Goal: Transaction & Acquisition: Purchase product/service

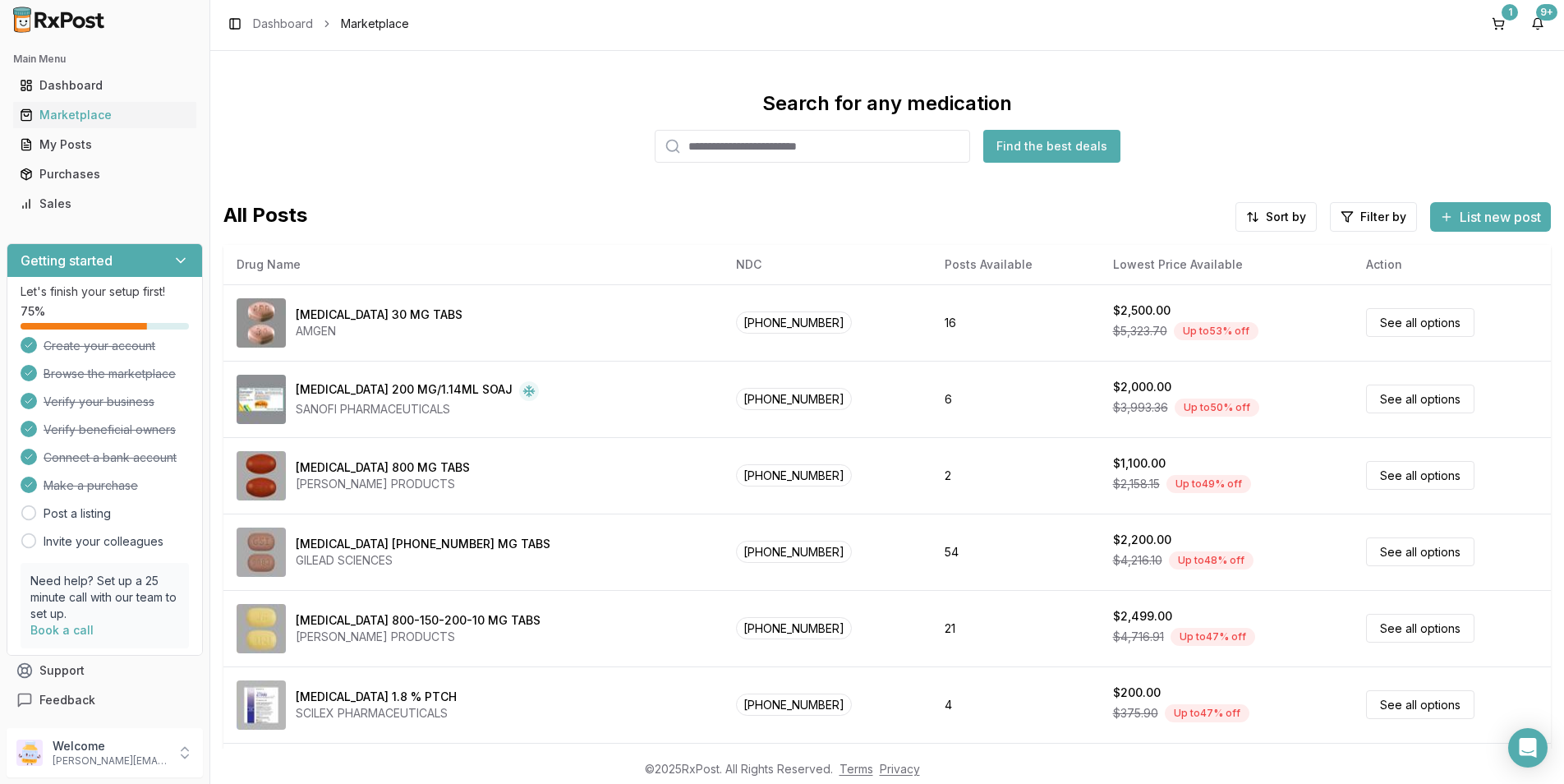
scroll to position [63, 0]
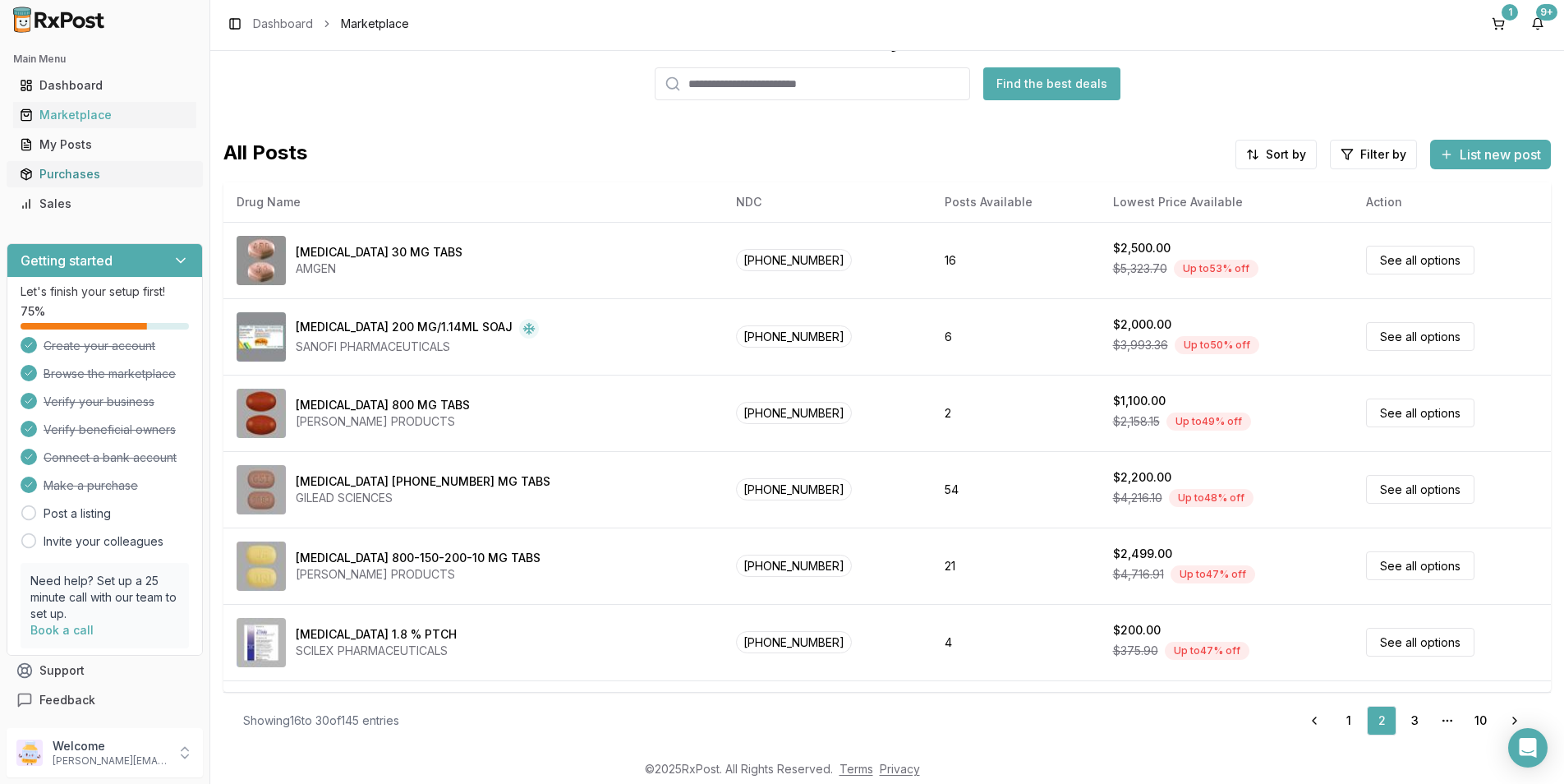
click at [55, 162] on link "Purchases" at bounding box center [104, 174] width 183 height 29
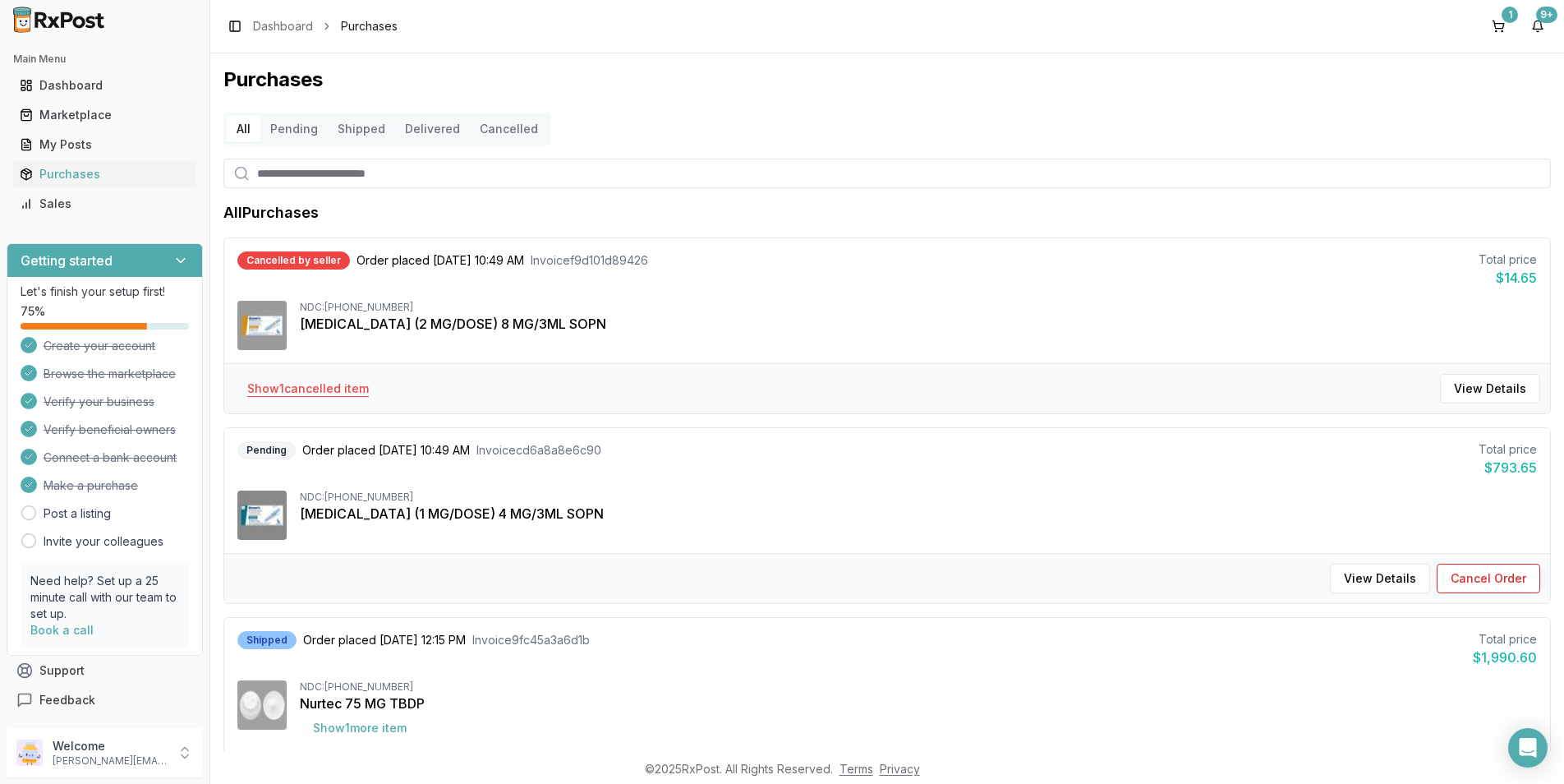
click at [319, 389] on button "Show 1 cancelled item" at bounding box center [308, 388] width 148 height 29
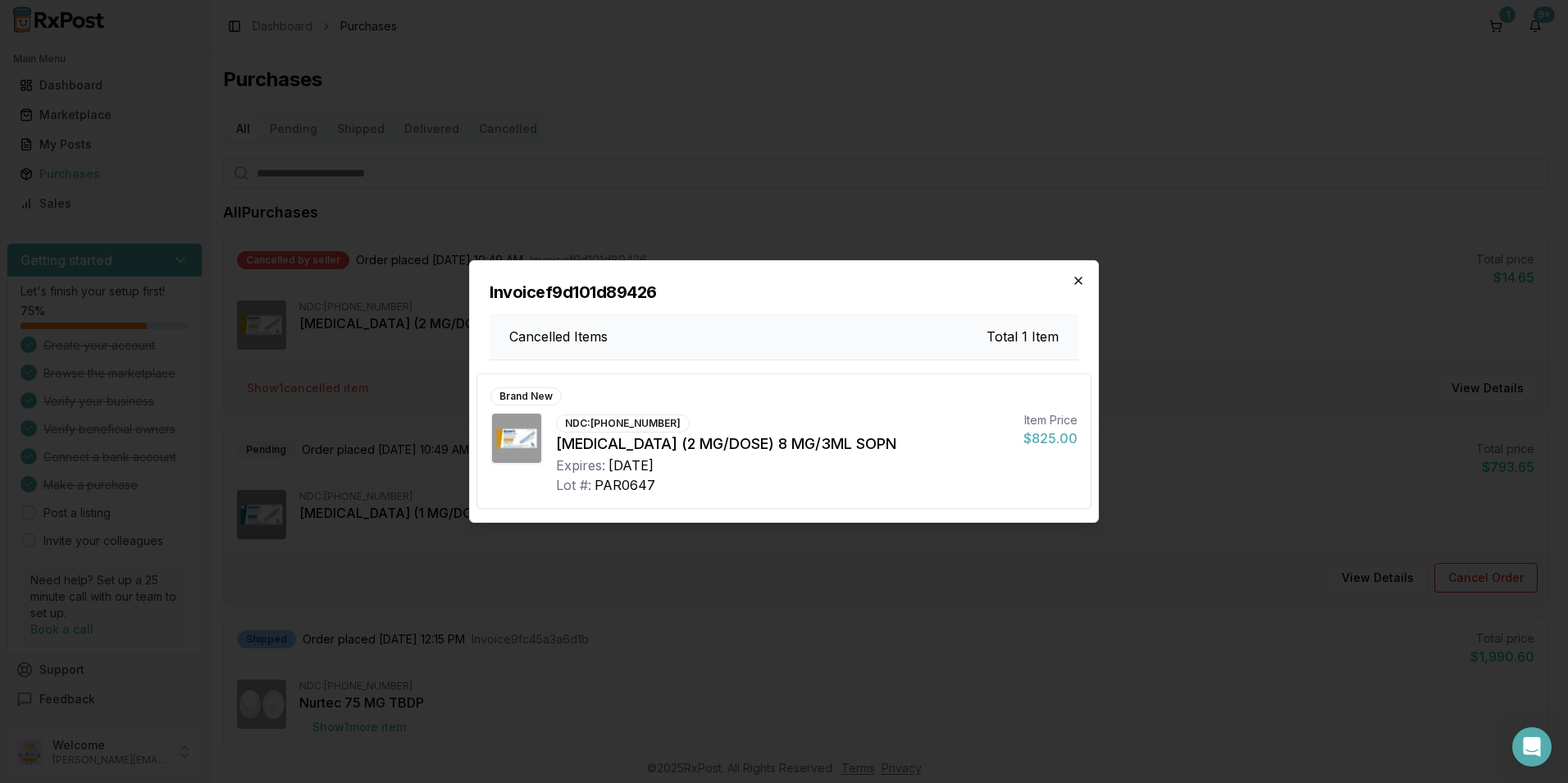
click at [1078, 282] on icon "button" at bounding box center [1078, 280] width 13 height 13
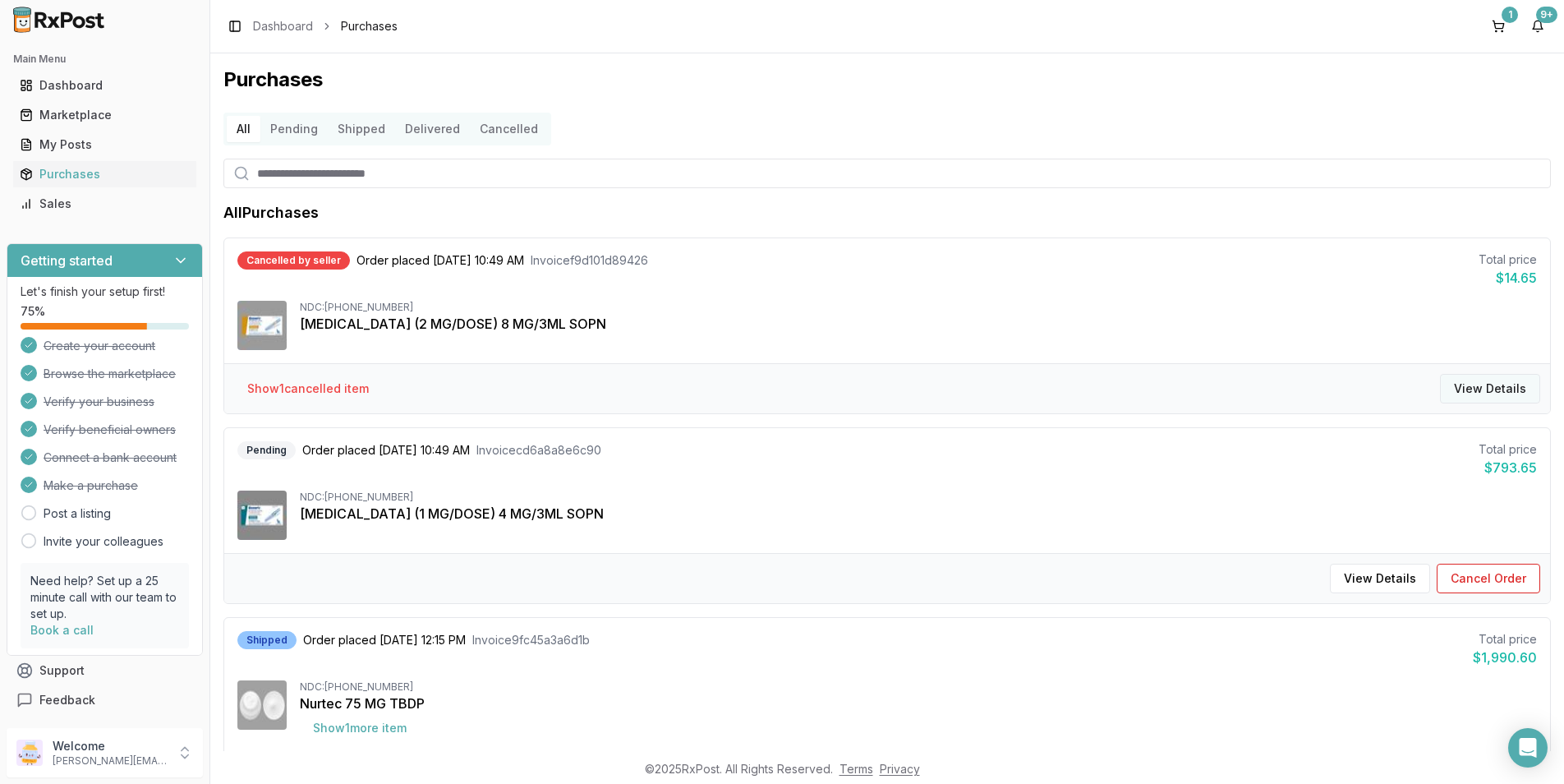
click at [1475, 392] on button "View Details" at bounding box center [1490, 388] width 100 height 29
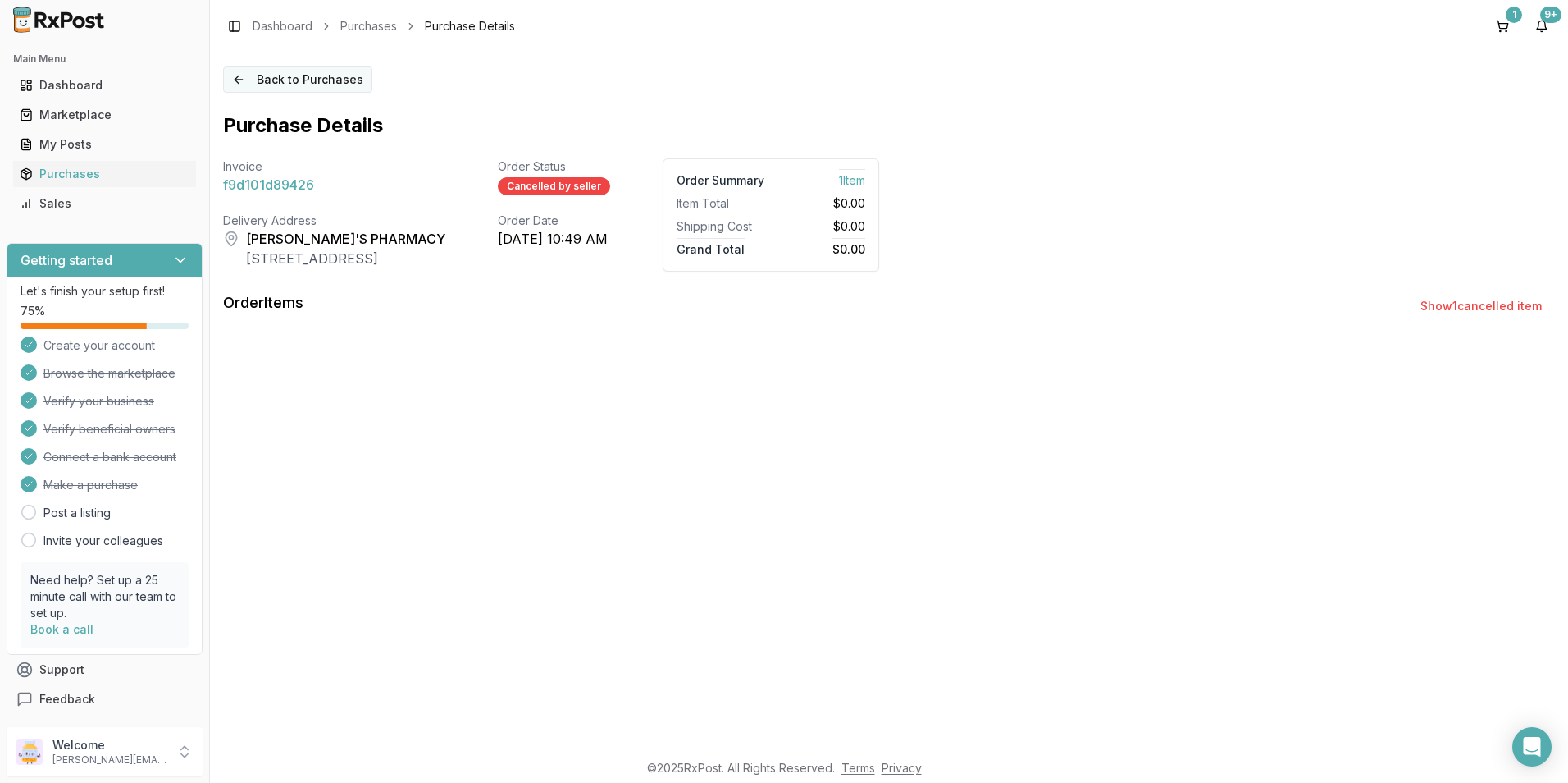
click at [287, 81] on button "Back to Purchases" at bounding box center [297, 79] width 149 height 27
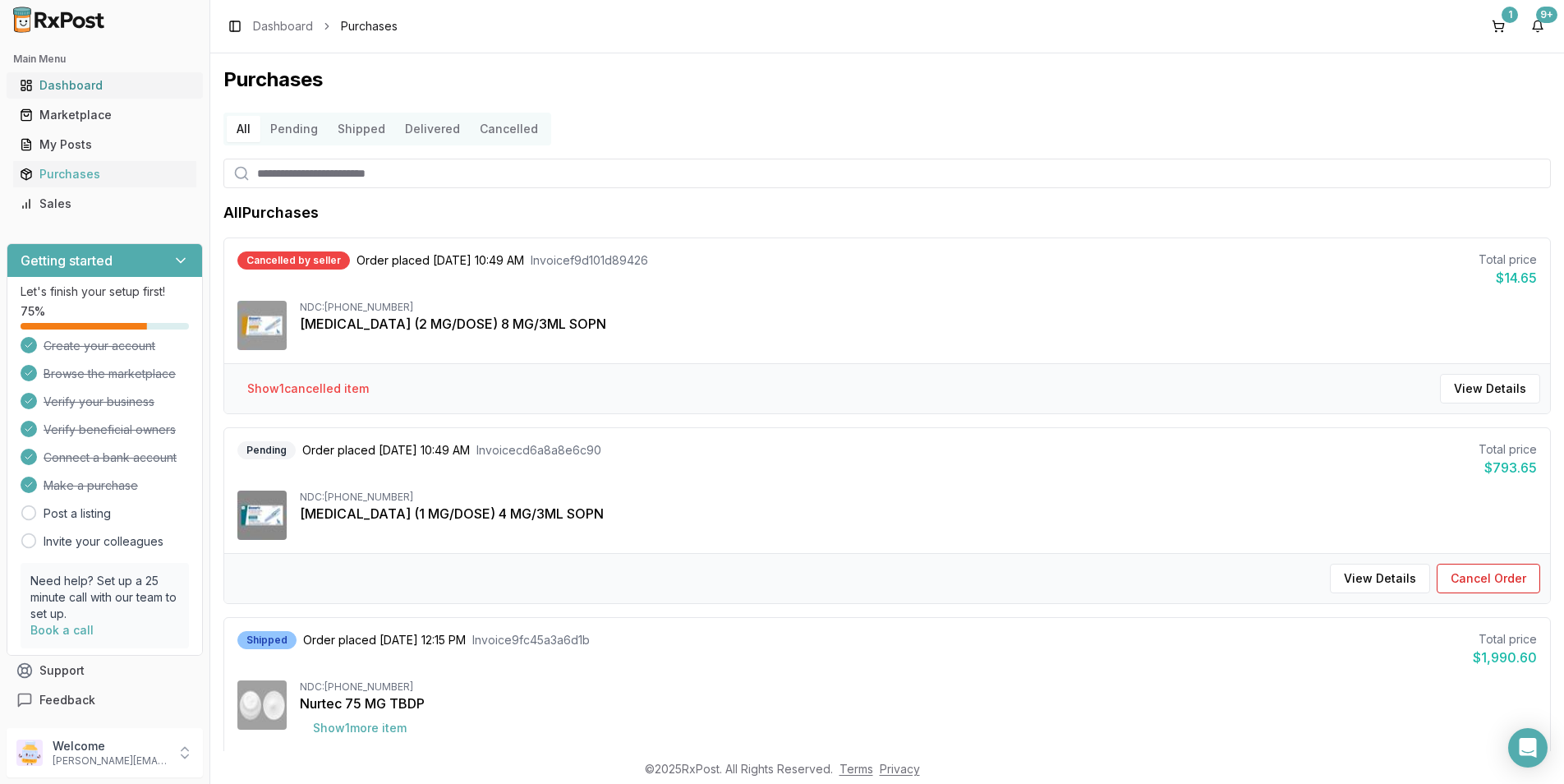
click at [80, 83] on div "Dashboard" at bounding box center [105, 85] width 170 height 16
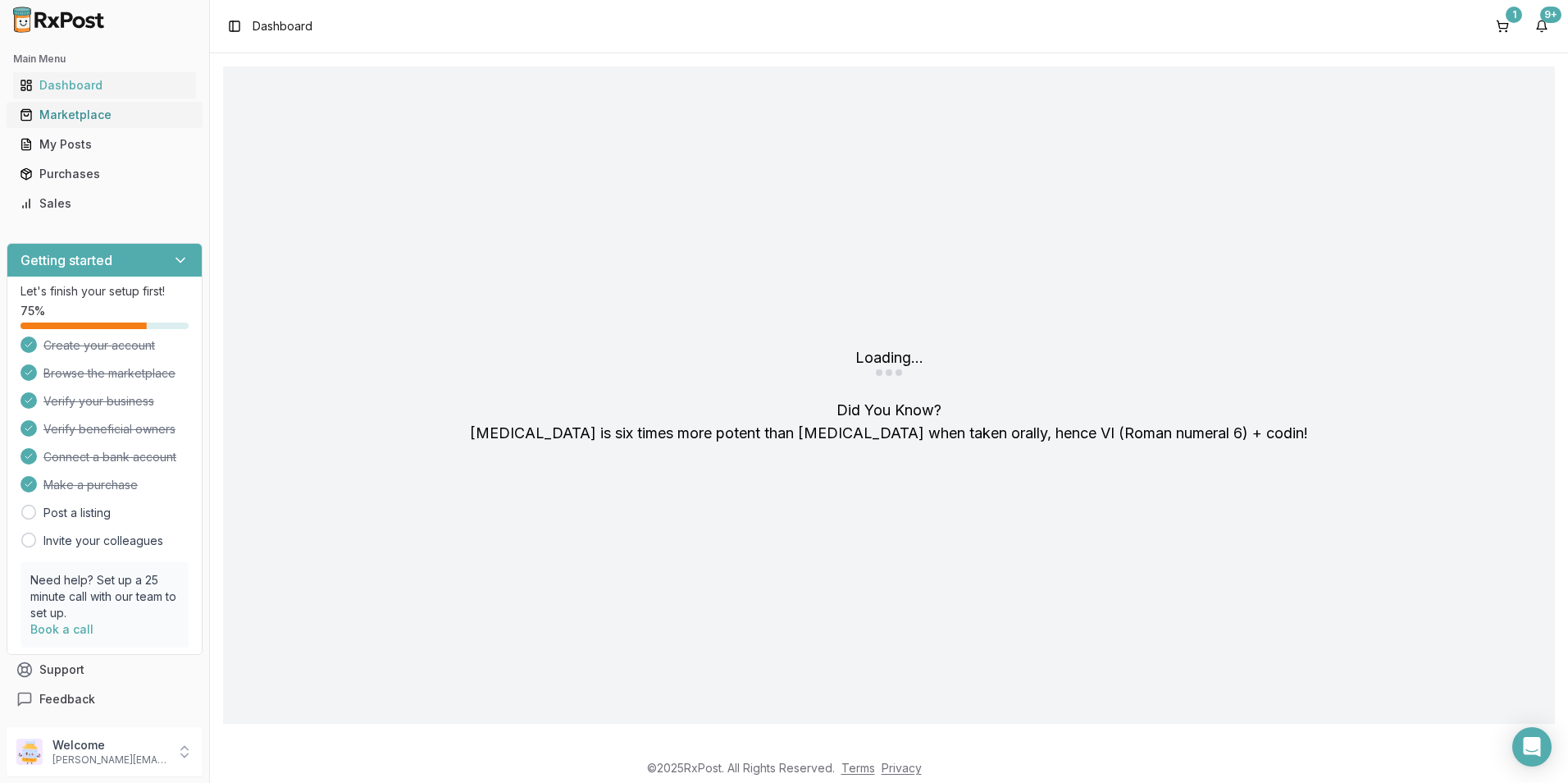
click at [70, 108] on div "Marketplace" at bounding box center [105, 114] width 170 height 16
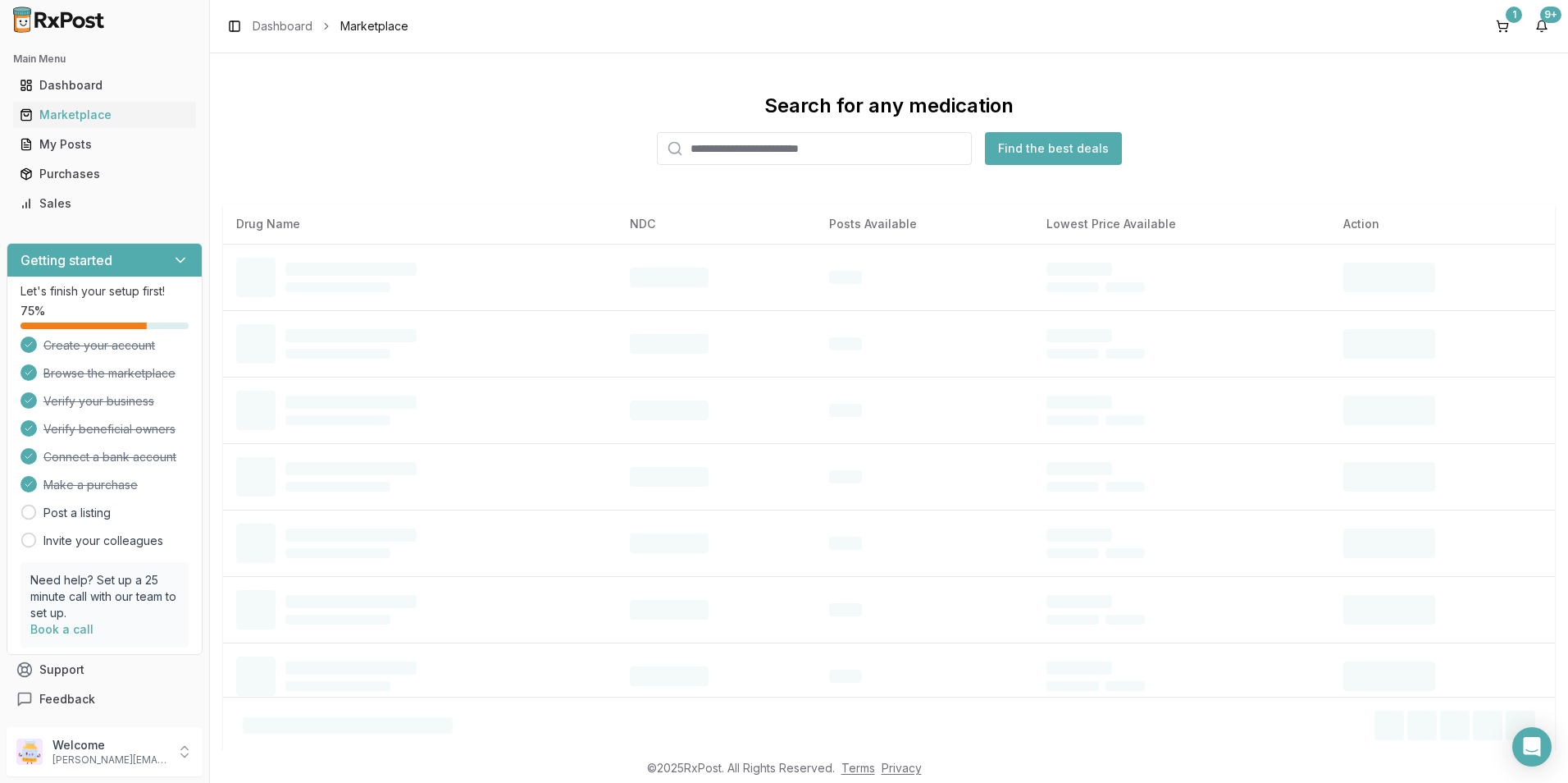
click at [720, 151] on input "search" at bounding box center [814, 148] width 315 height 33
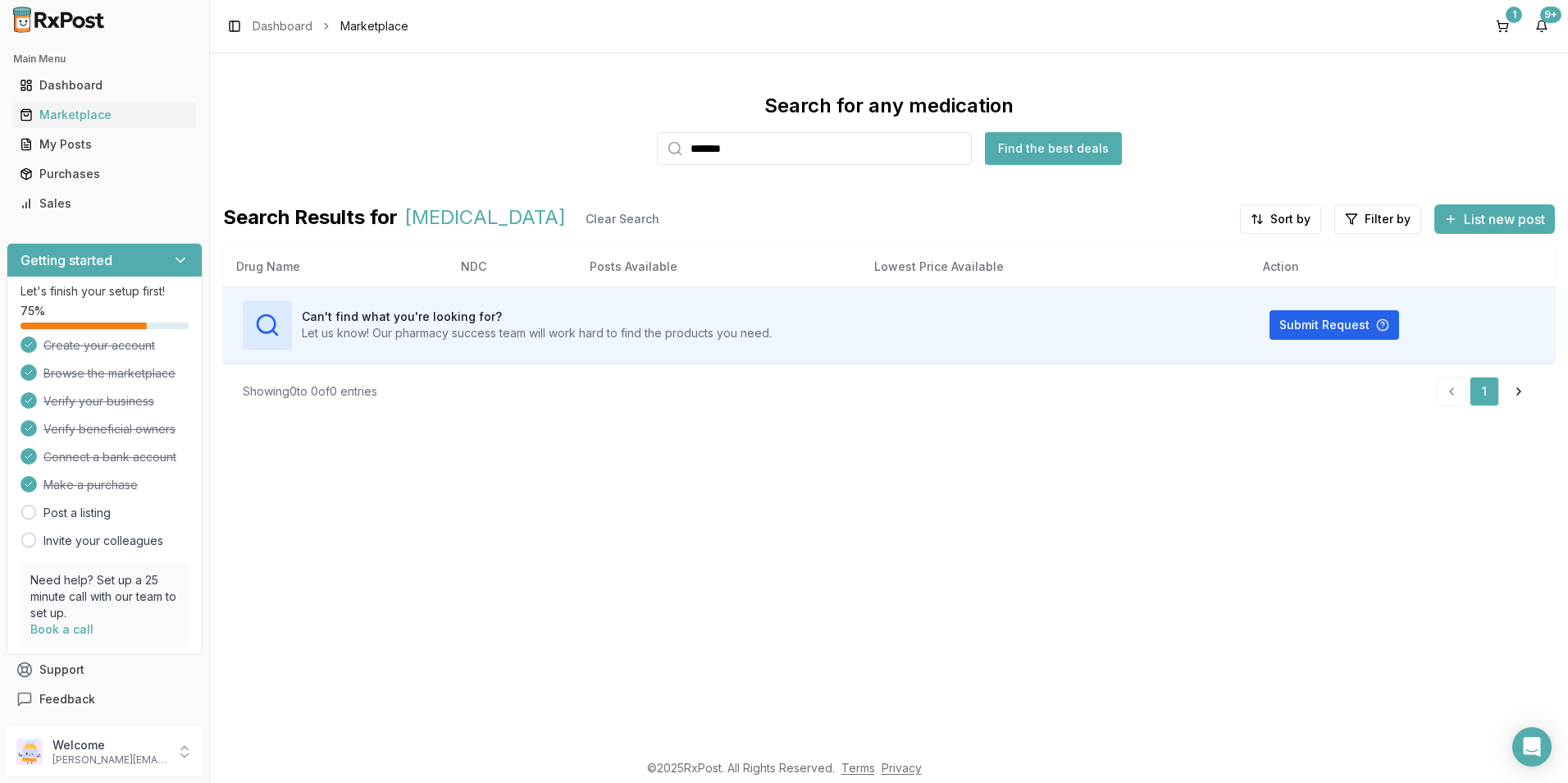
drag, startPoint x: 754, startPoint y: 152, endPoint x: 399, endPoint y: 99, distance: 358.9
click at [399, 99] on div "Search for any medication ******* Find the best deals" at bounding box center [888, 129] width 1331 height 72
click at [82, 110] on div "Marketplace" at bounding box center [105, 114] width 170 height 16
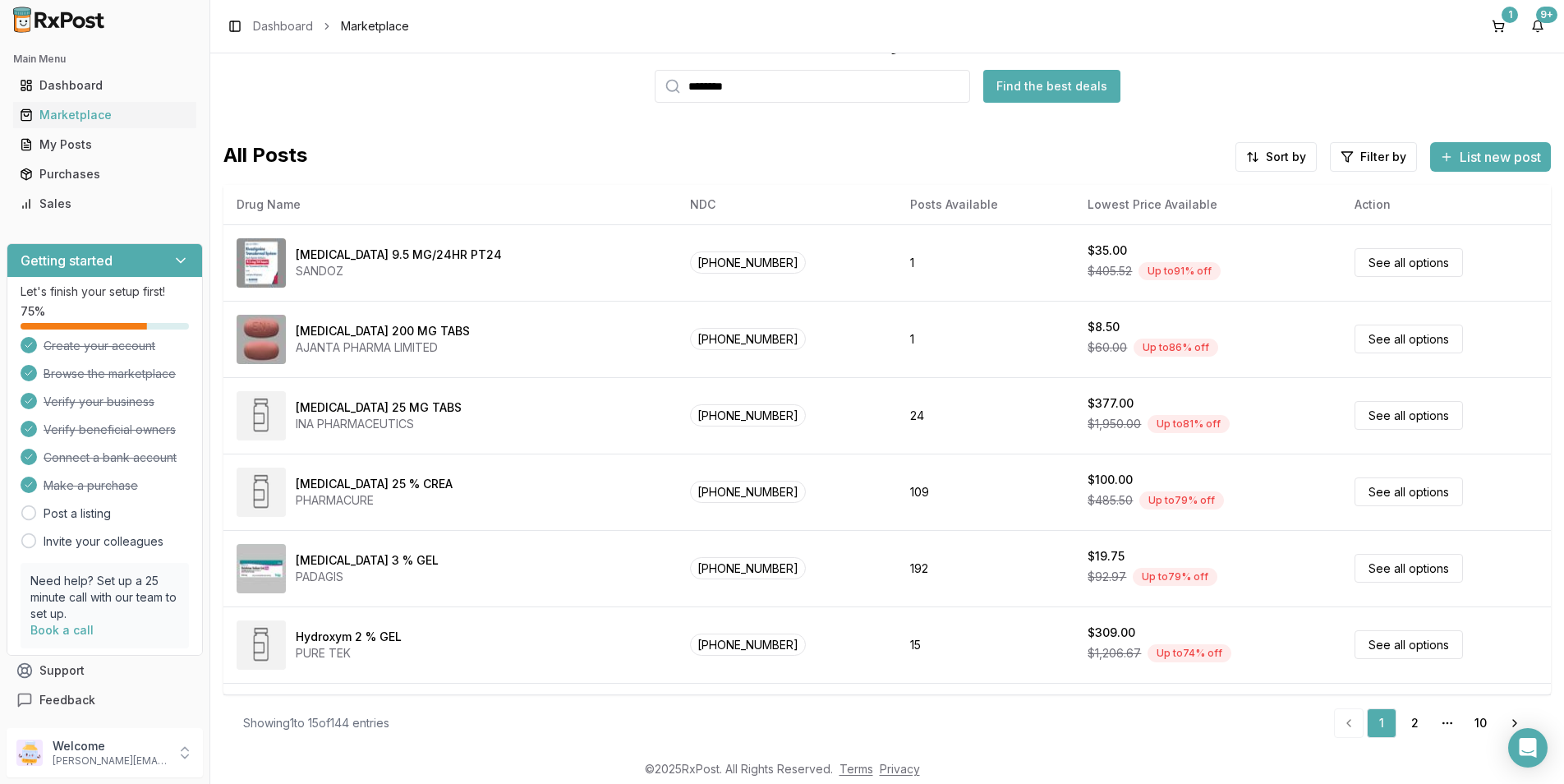
click at [405, 170] on div "All Posts Sort by Filter by List new post" at bounding box center [887, 156] width 1328 height 29
drag, startPoint x: 755, startPoint y: 86, endPoint x: 636, endPoint y: 85, distance: 119.0
click at [636, 85] on div "Search for any medication ******* Find the best deals" at bounding box center [887, 66] width 1328 height 72
type input "*******"
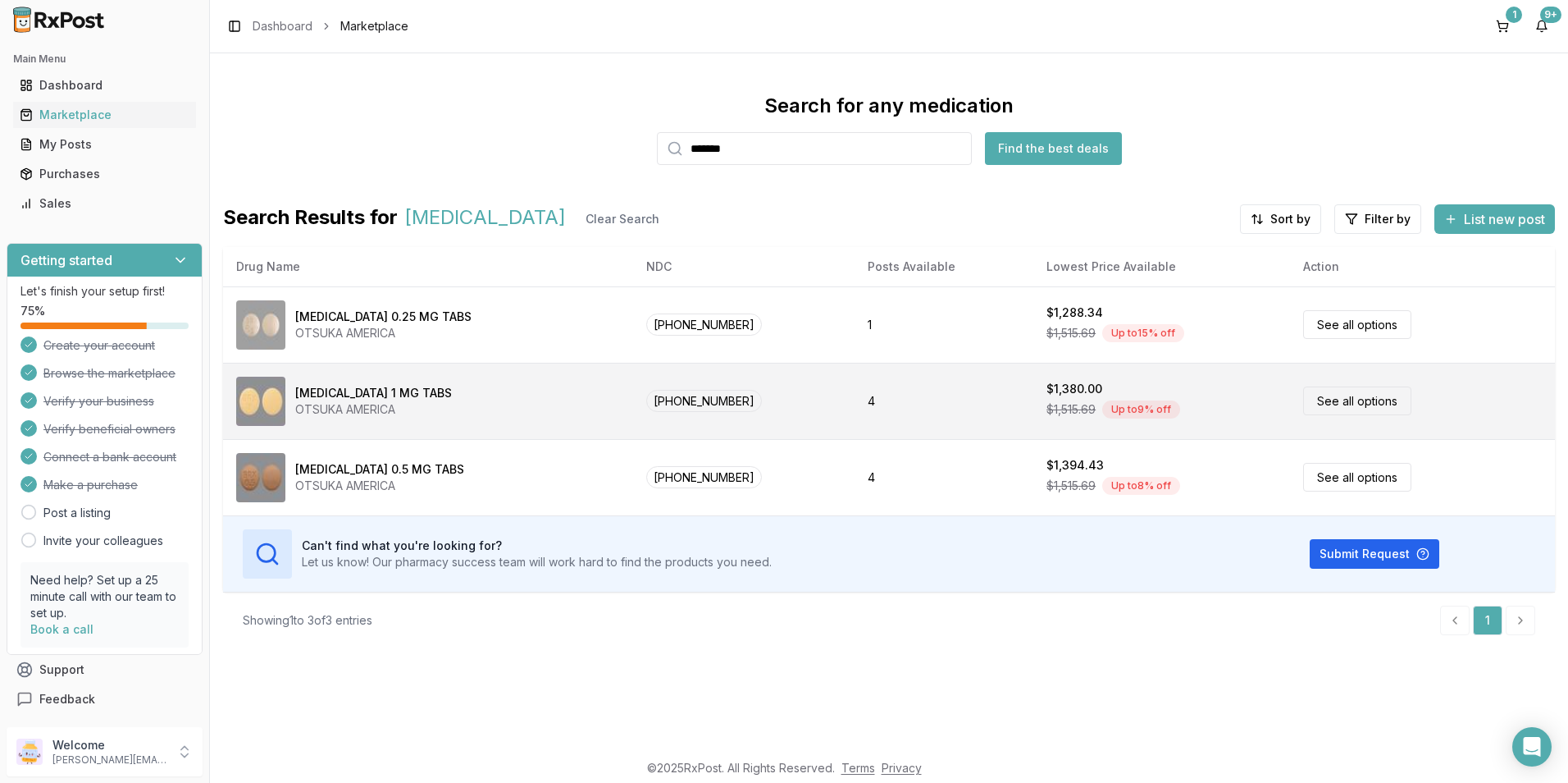
click at [454, 391] on div "[MEDICAL_DATA] 1 MG TABS OTSUKA AMERICA" at bounding box center [428, 401] width 384 height 49
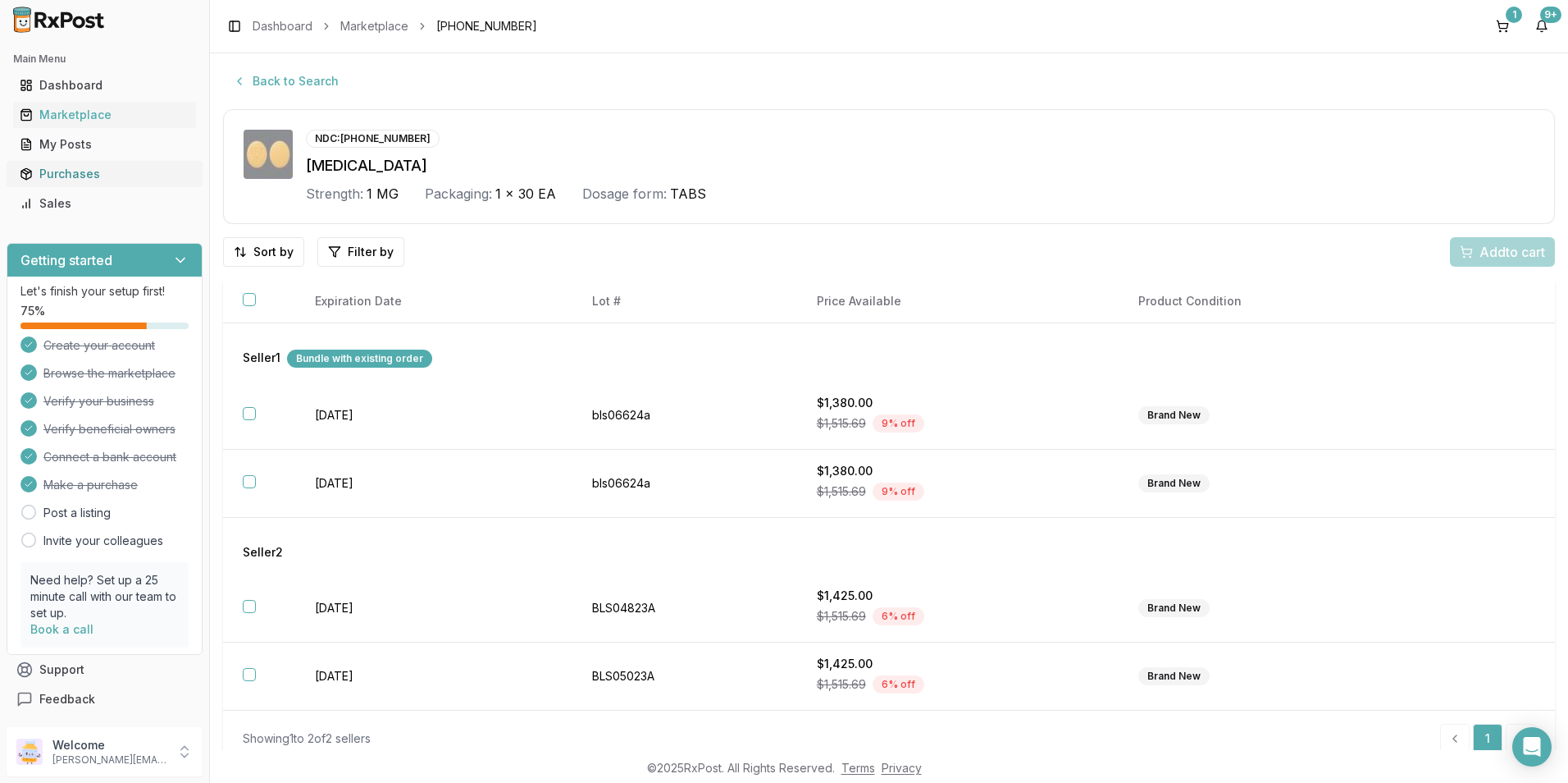
click at [97, 177] on div "Purchases" at bounding box center [105, 173] width 170 height 16
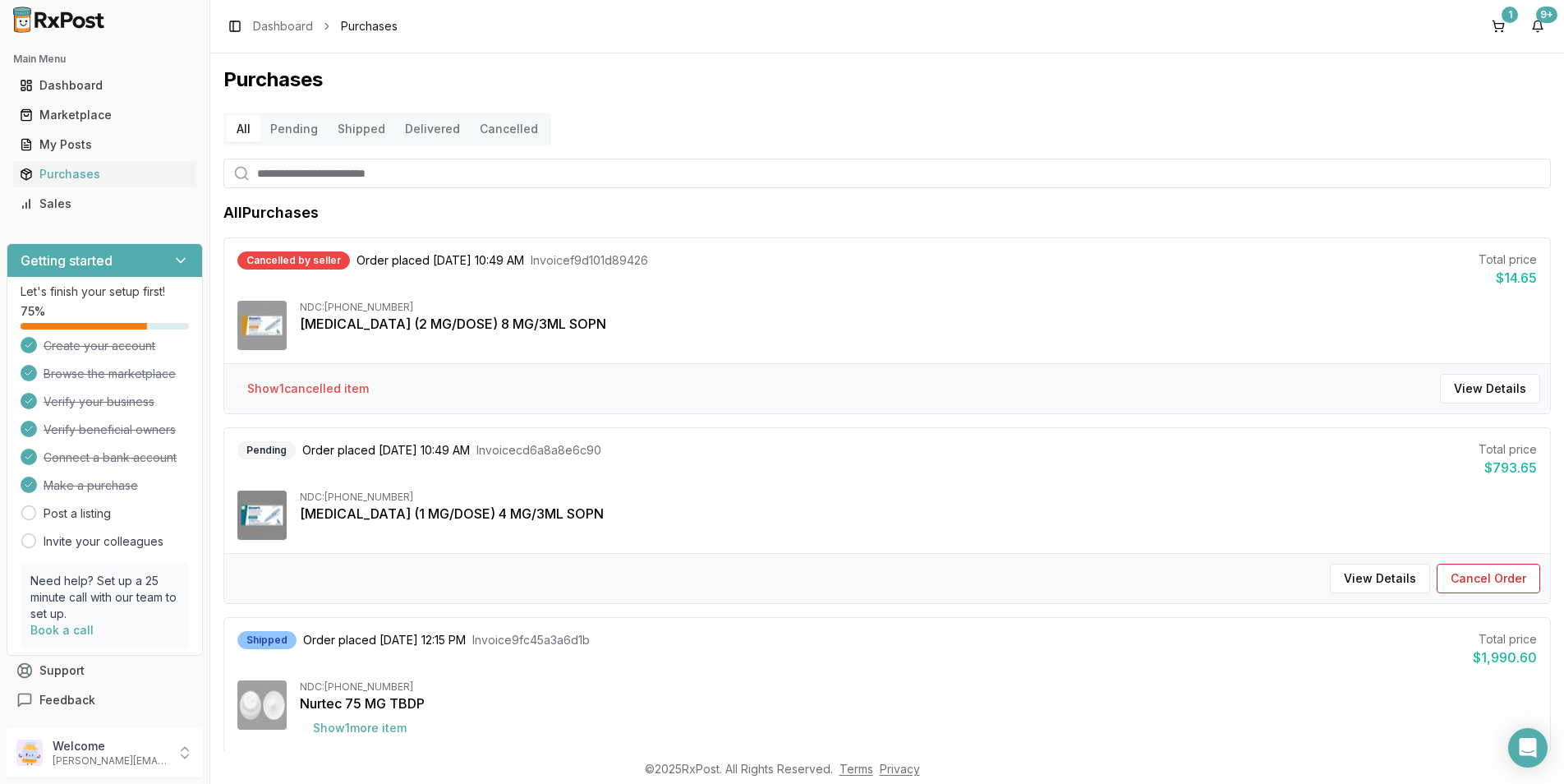
click at [340, 173] on input "search" at bounding box center [887, 173] width 1328 height 29
click at [56, 81] on div "Dashboard" at bounding box center [105, 85] width 170 height 16
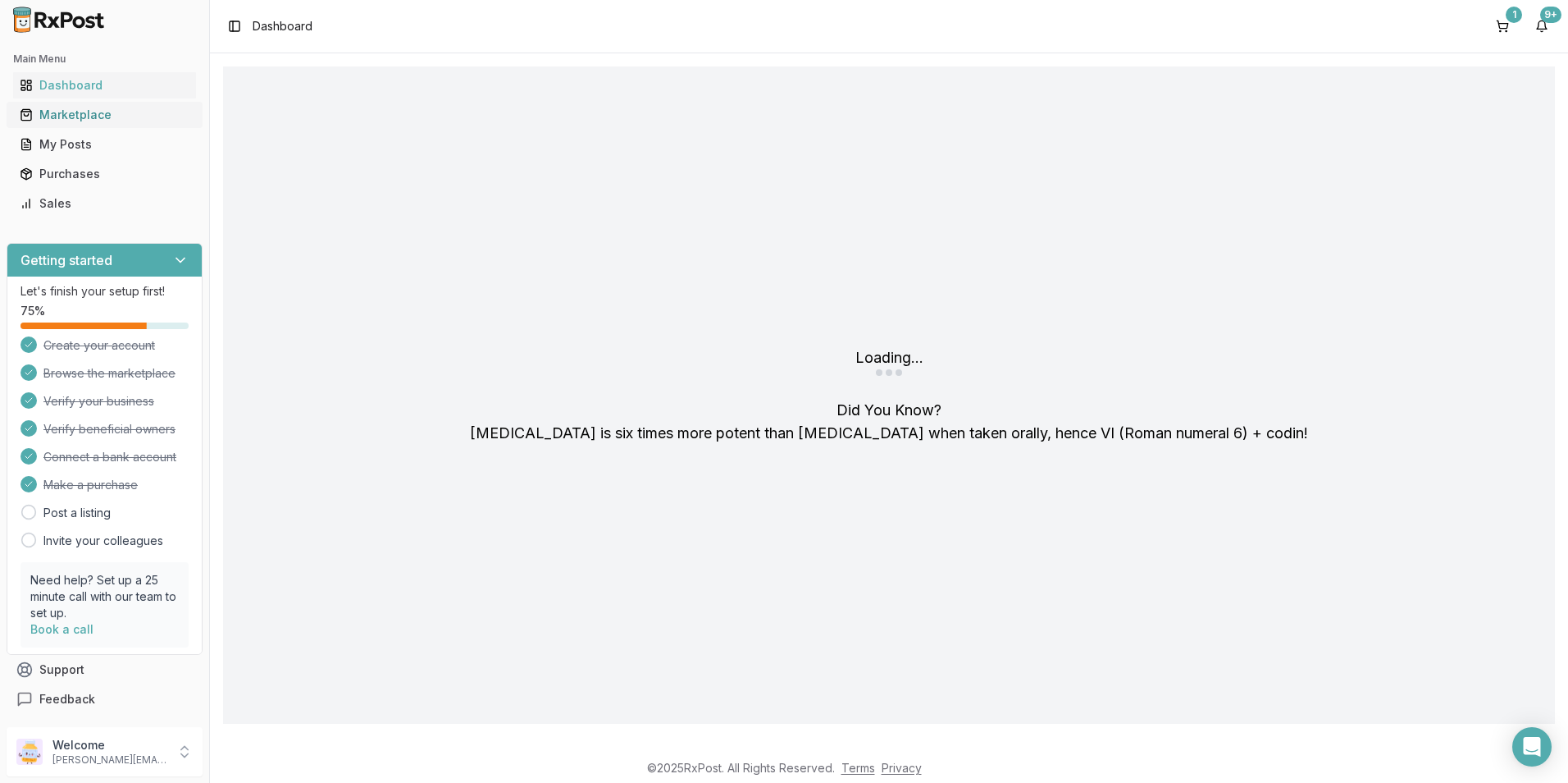
click at [63, 108] on div "Marketplace" at bounding box center [105, 114] width 170 height 16
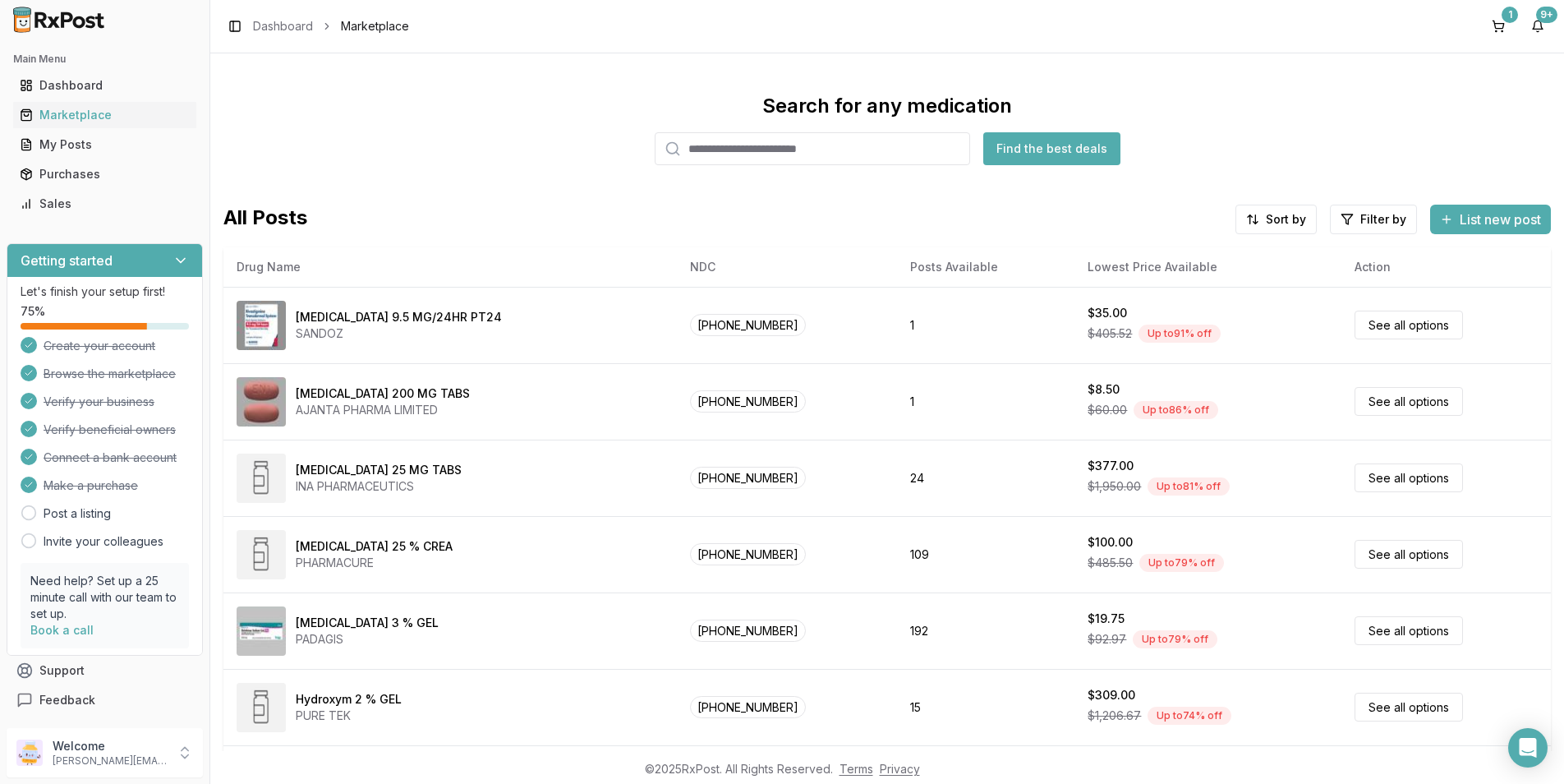
click at [758, 151] on input "search" at bounding box center [812, 149] width 315 height 33
type input "*******"
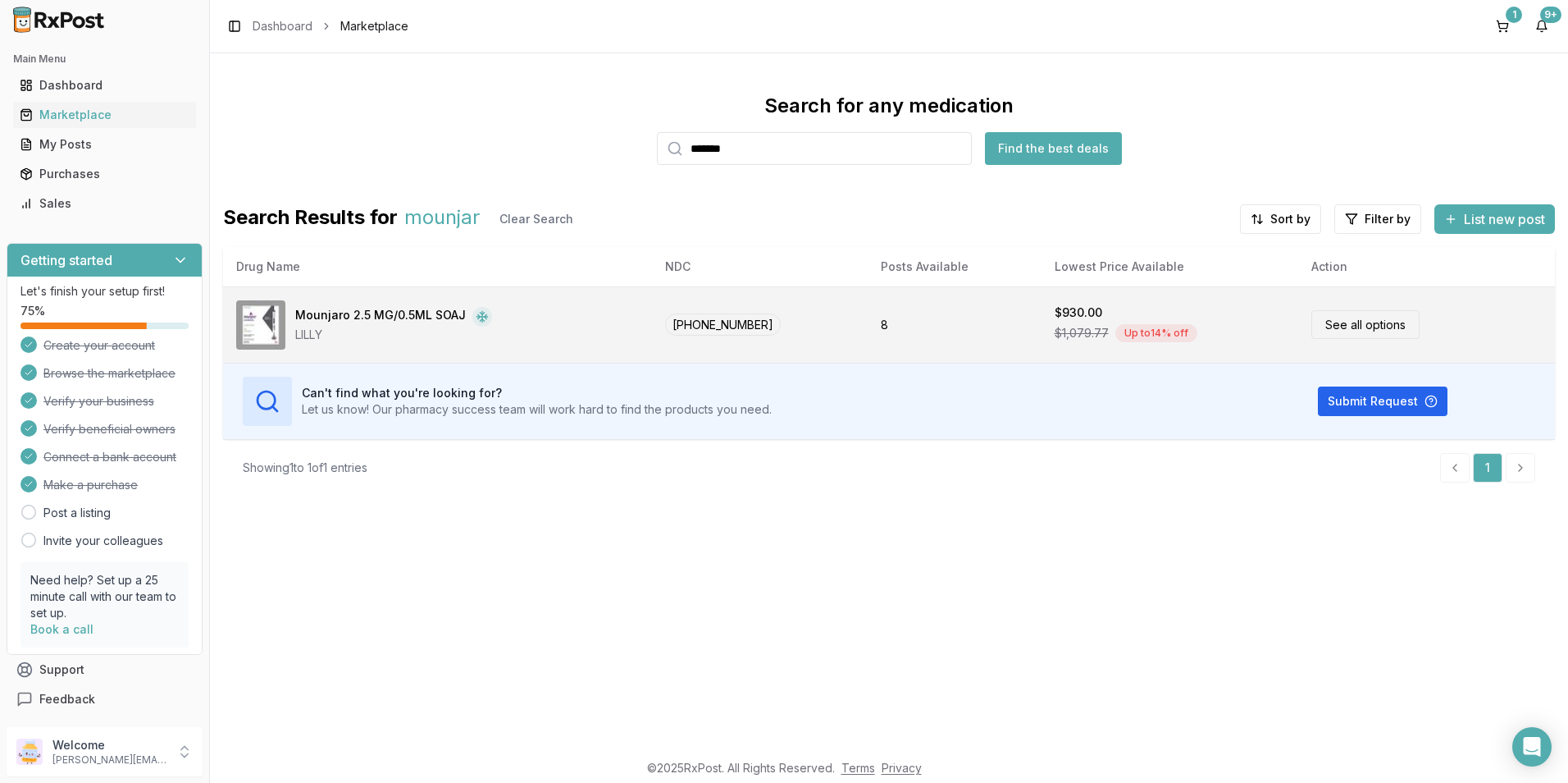
click at [318, 310] on div "Mounjaro 2.5 MG/0.5ML SOAJ" at bounding box center [380, 316] width 171 height 20
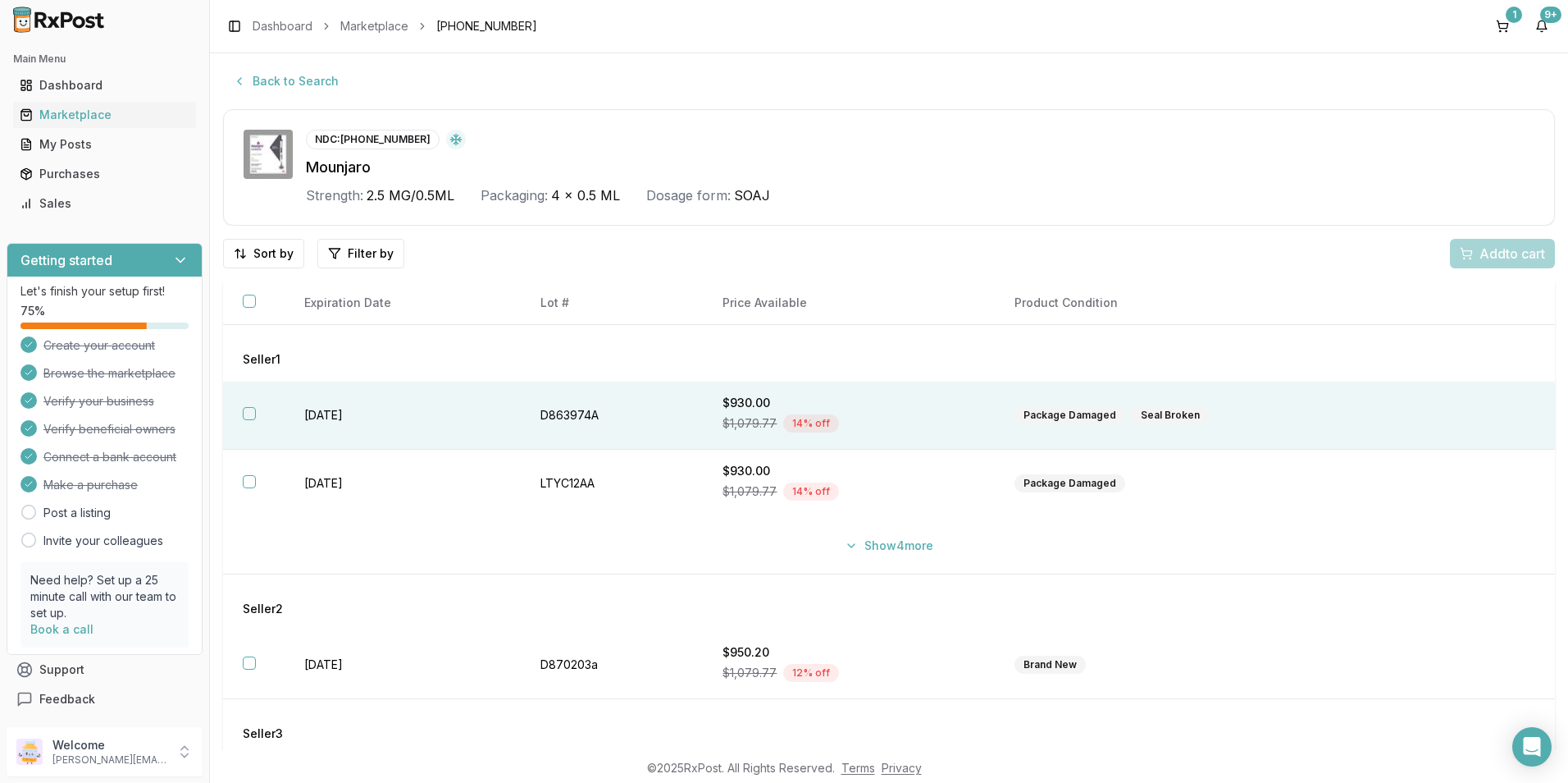
click at [244, 409] on button "button" at bounding box center [249, 413] width 13 height 13
click at [1474, 249] on span "Add 1 to cart" at bounding box center [1509, 253] width 71 height 20
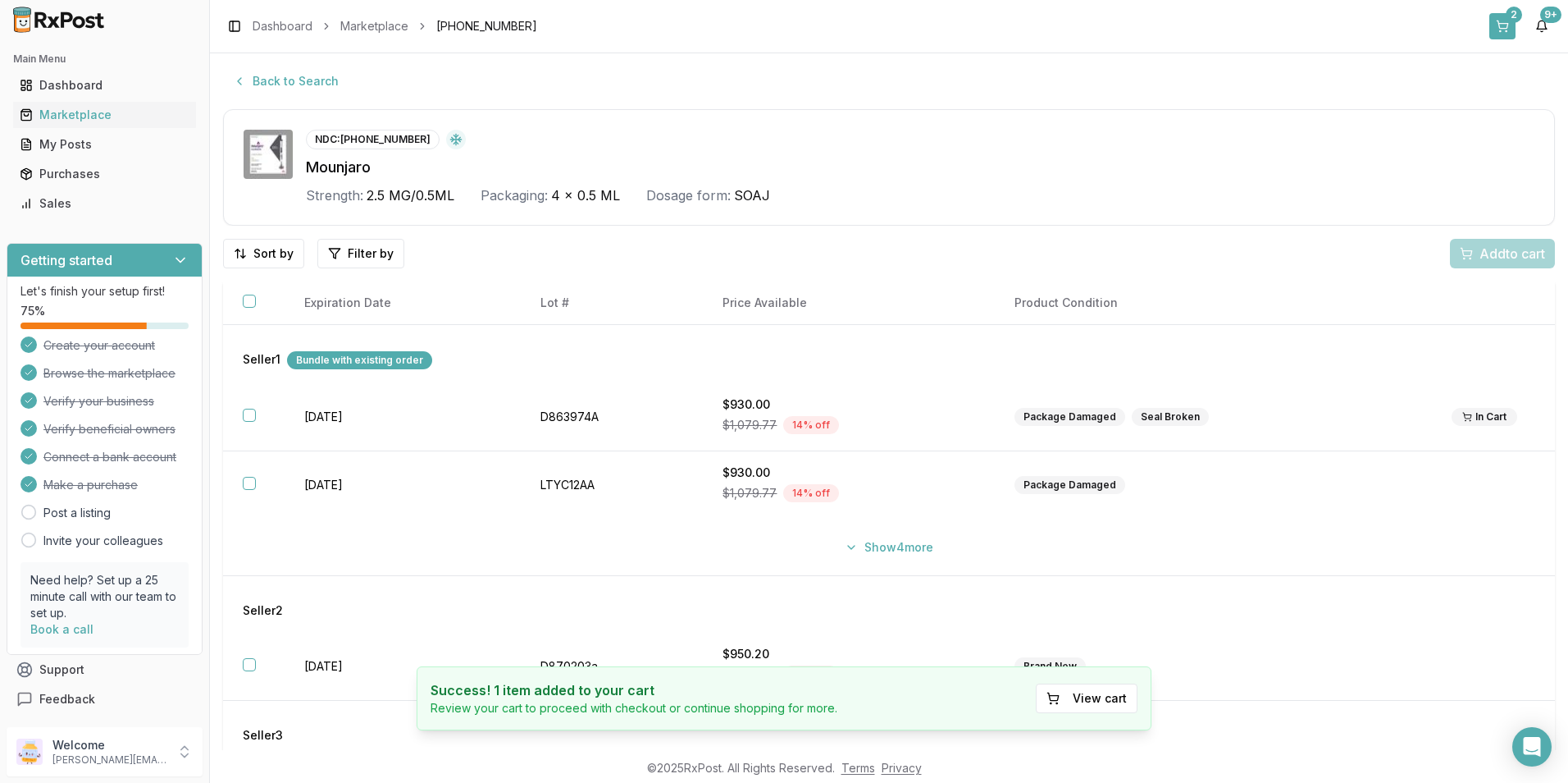
click at [1501, 30] on button "2" at bounding box center [1502, 26] width 27 height 27
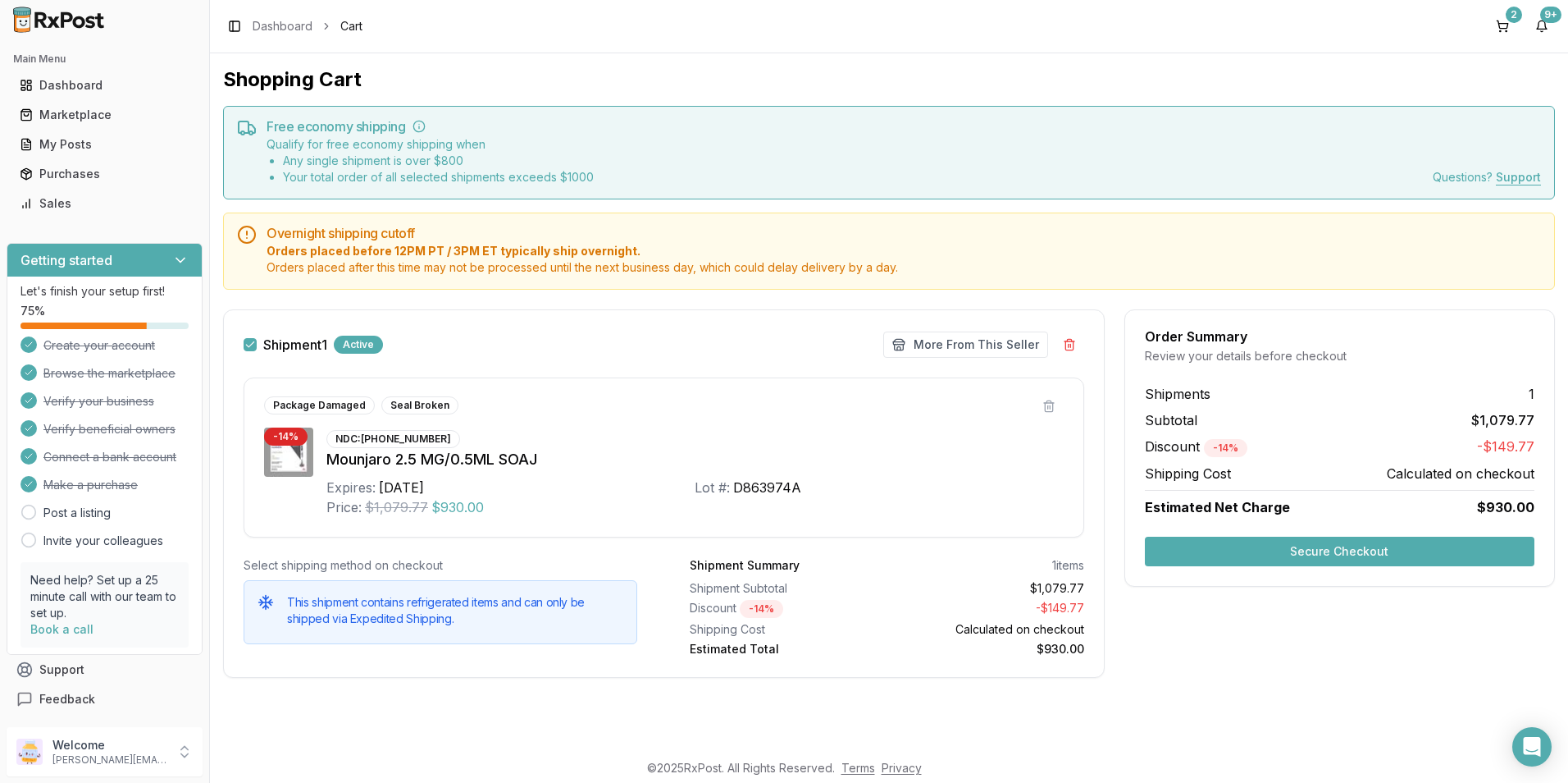
click at [1345, 553] on button "Secure Checkout" at bounding box center [1339, 551] width 389 height 29
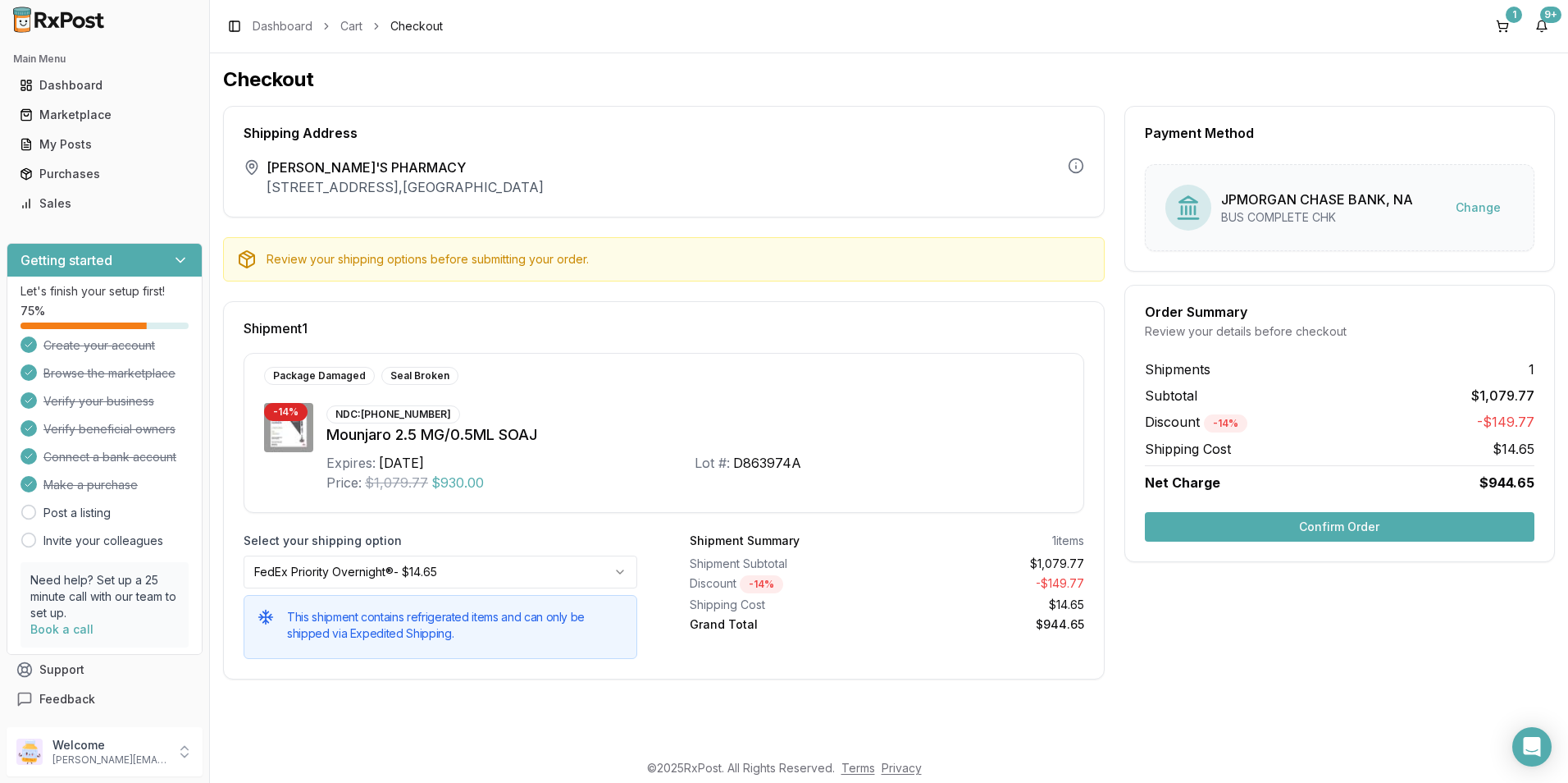
click at [1371, 519] on button "Confirm Order" at bounding box center [1339, 527] width 389 height 29
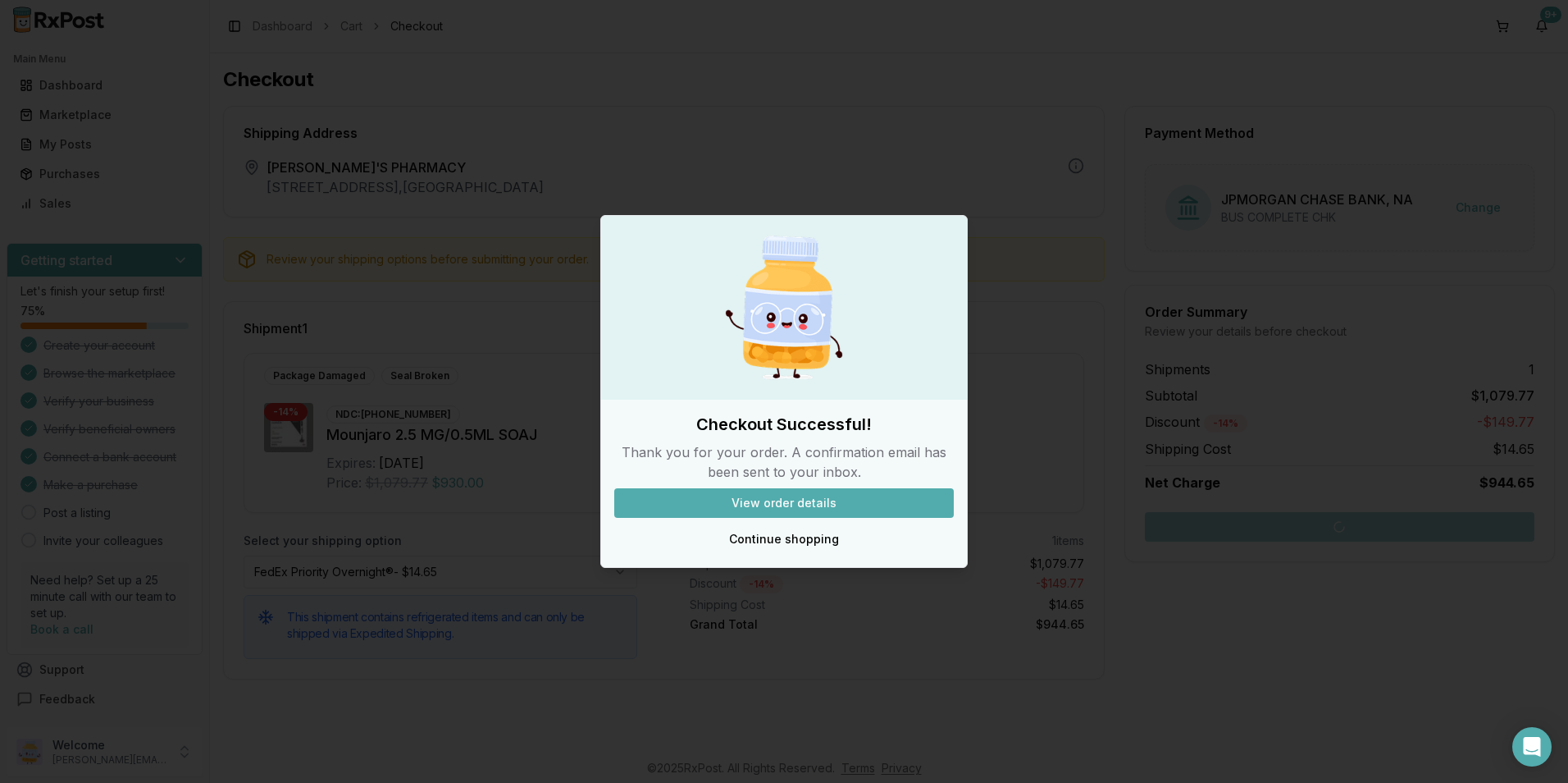
click at [819, 505] on button "View order details" at bounding box center [784, 503] width 339 height 29
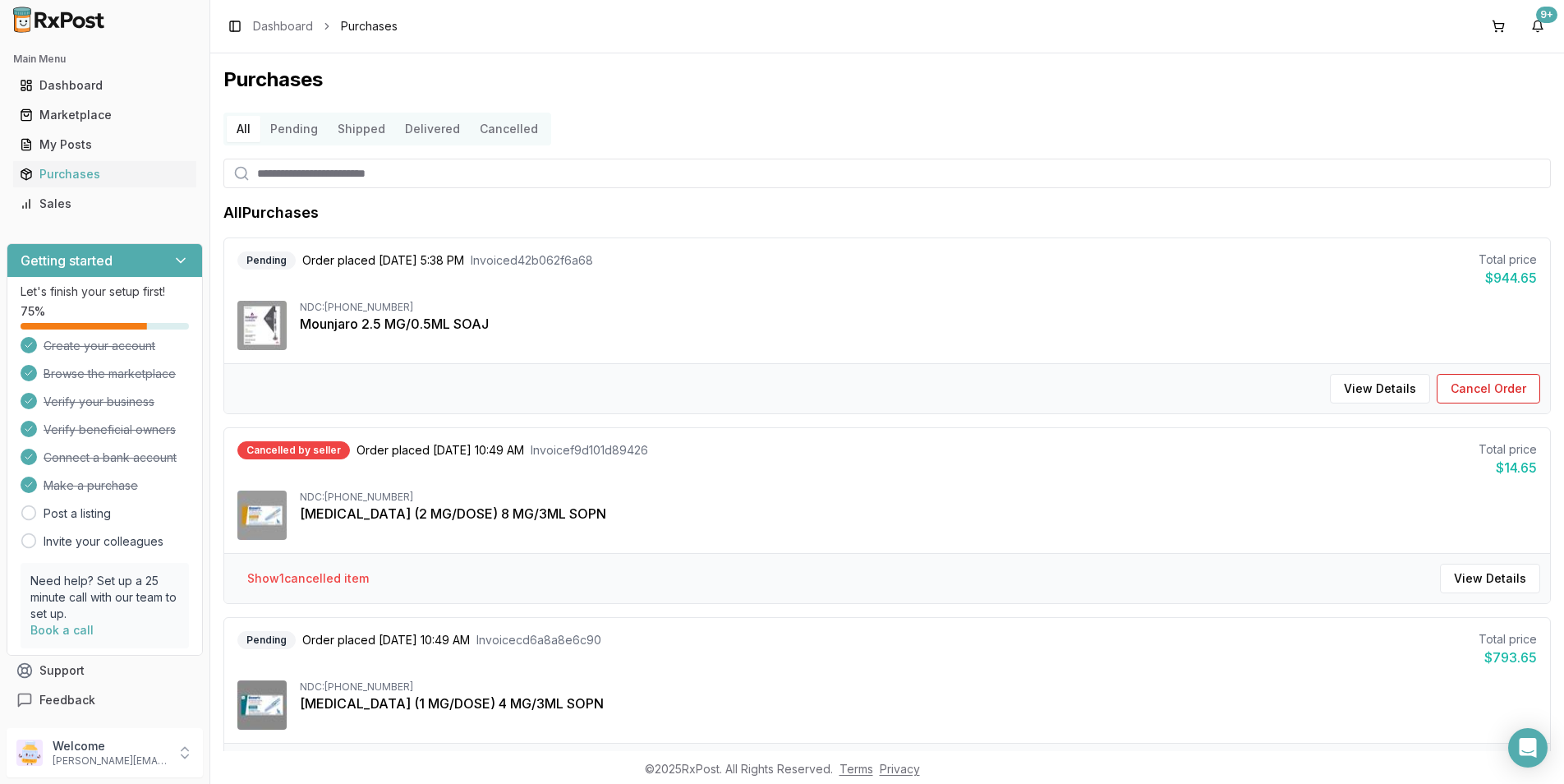
click at [1165, 323] on div "Mounjaro 2.5 MG/0.5ML SOAJ" at bounding box center [918, 323] width 1237 height 20
click at [1375, 392] on button "View Details" at bounding box center [1380, 388] width 100 height 29
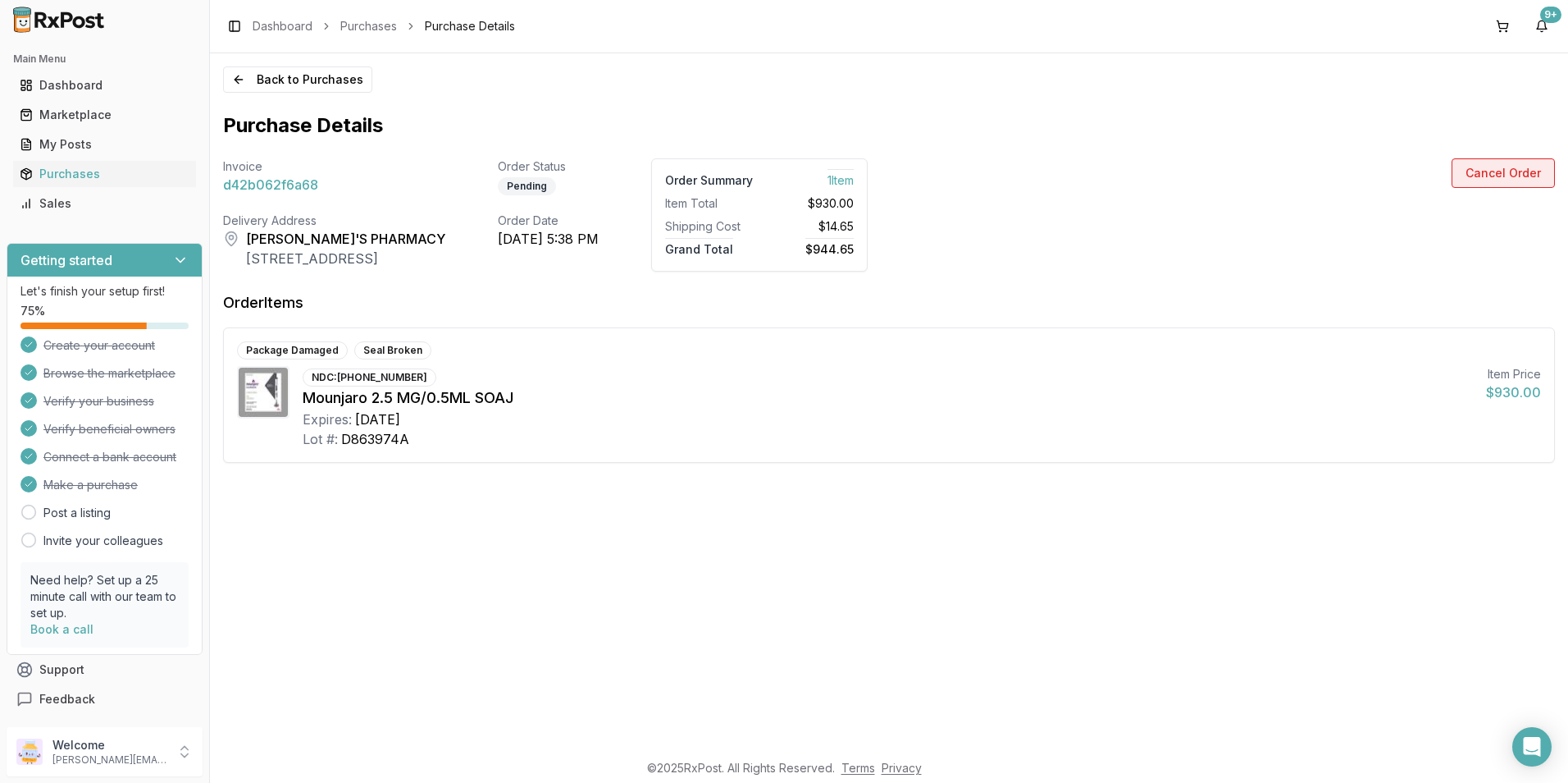
click at [1506, 172] on button "Cancel Order" at bounding box center [1503, 173] width 104 height 29
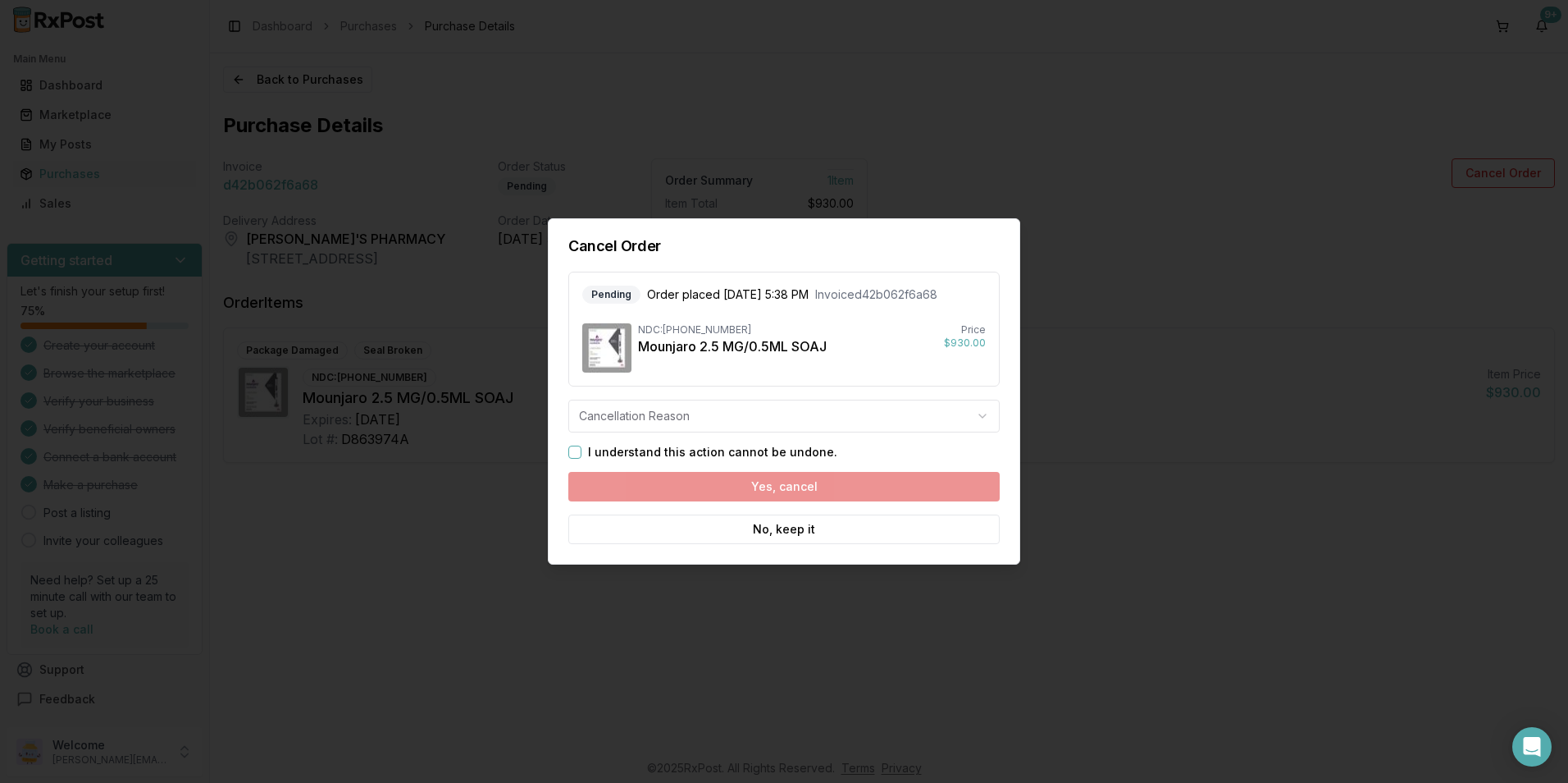
click at [676, 415] on body "Main Menu Dashboard Marketplace My Posts Purchases Sales Getting started Let's …" at bounding box center [784, 391] width 1568 height 783
click at [575, 448] on button "I understand this action cannot be undone." at bounding box center [574, 451] width 13 height 13
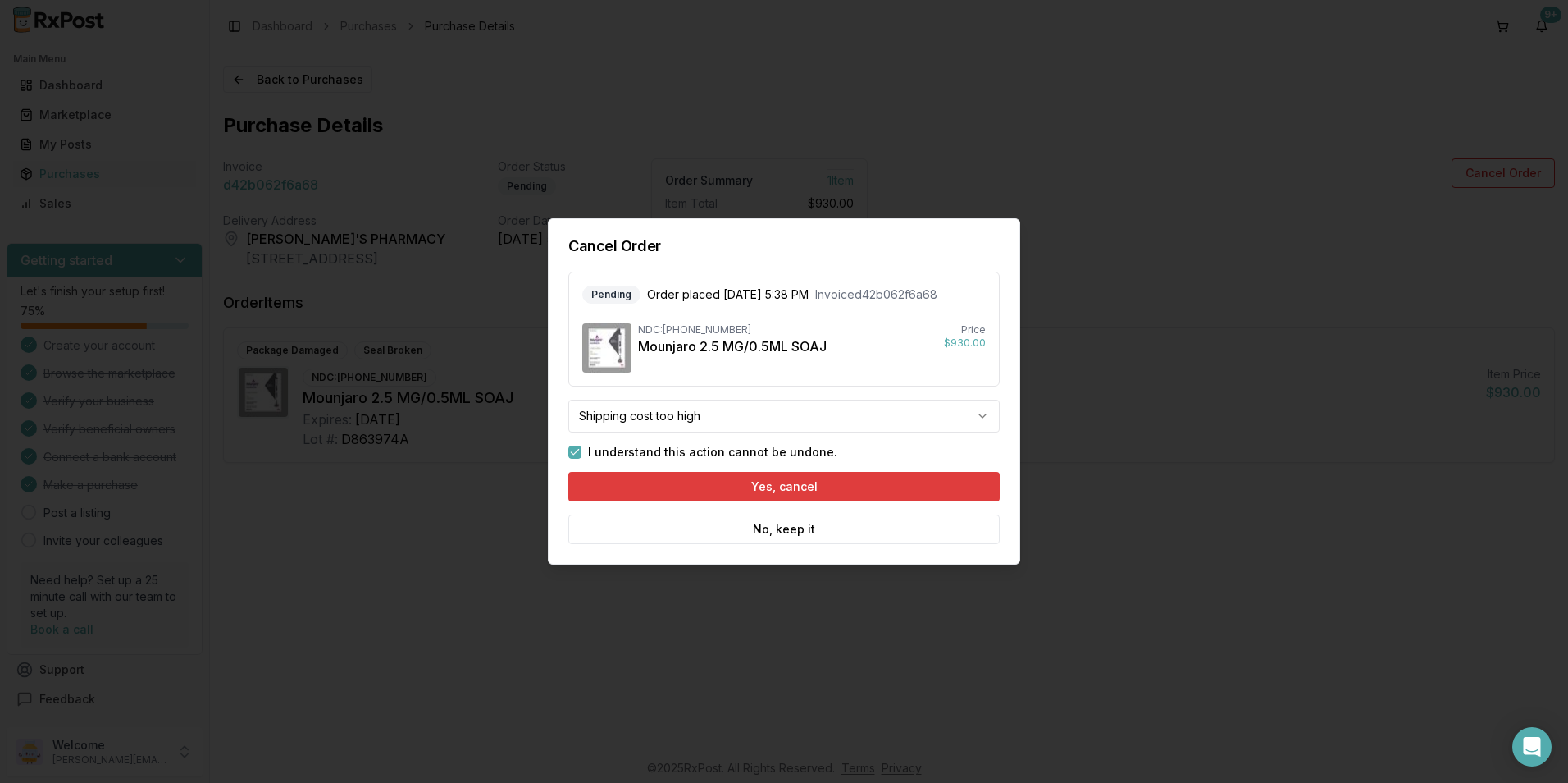
click at [641, 485] on button "Yes, cancel" at bounding box center [784, 486] width 431 height 29
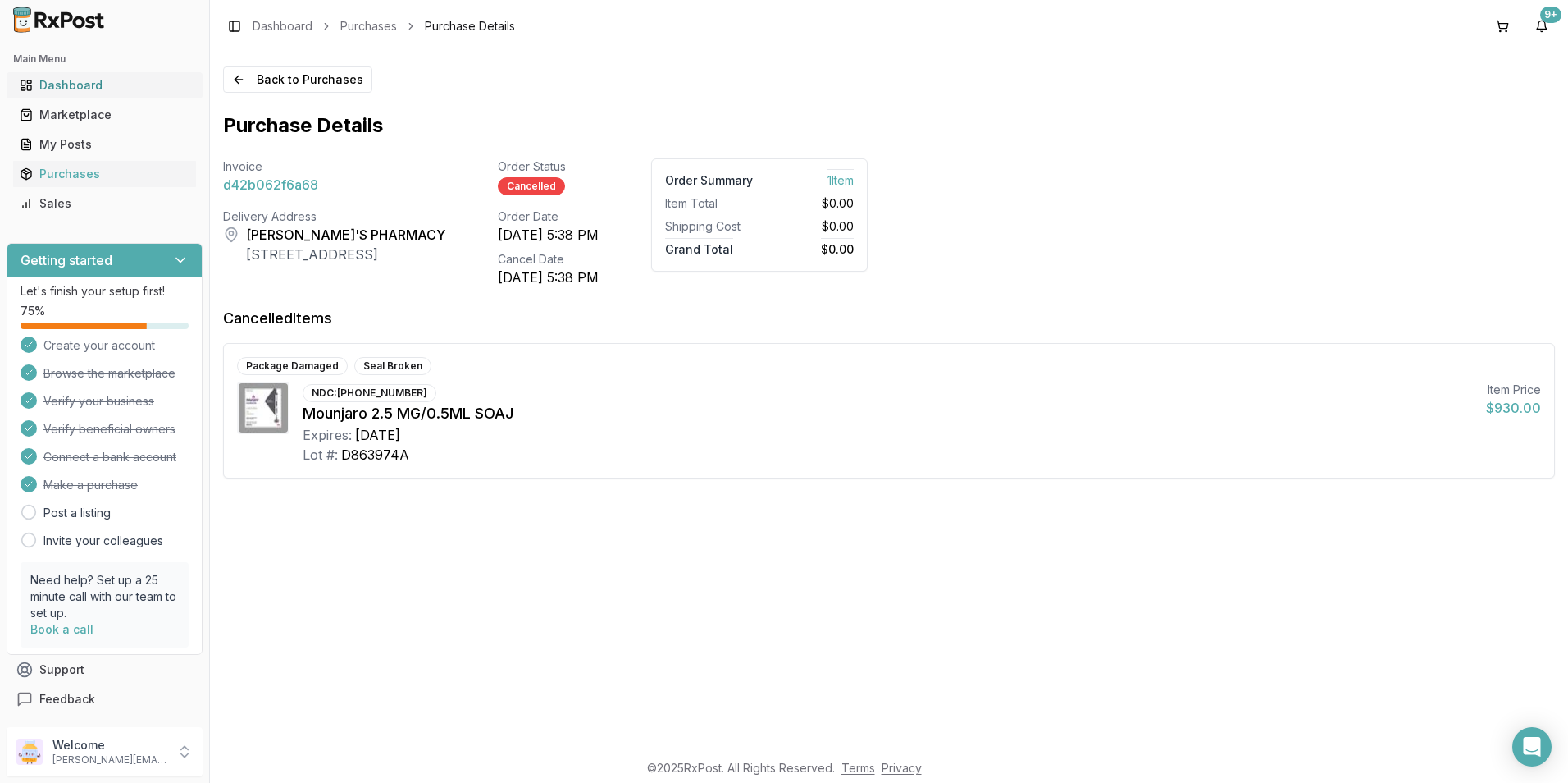
click at [71, 91] on div "Dashboard" at bounding box center [105, 85] width 170 height 16
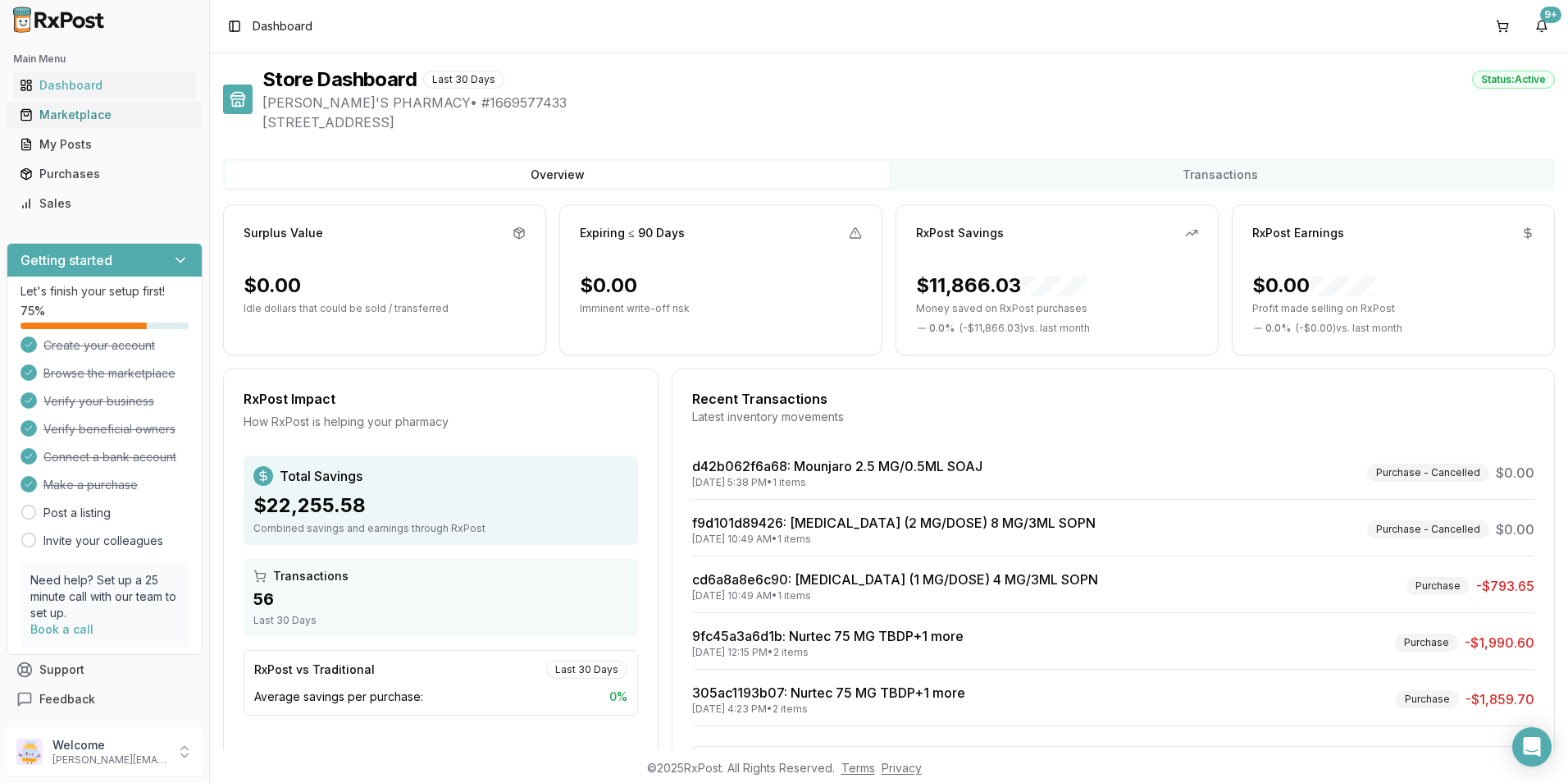
click at [85, 123] on div "Marketplace" at bounding box center [105, 114] width 170 height 16
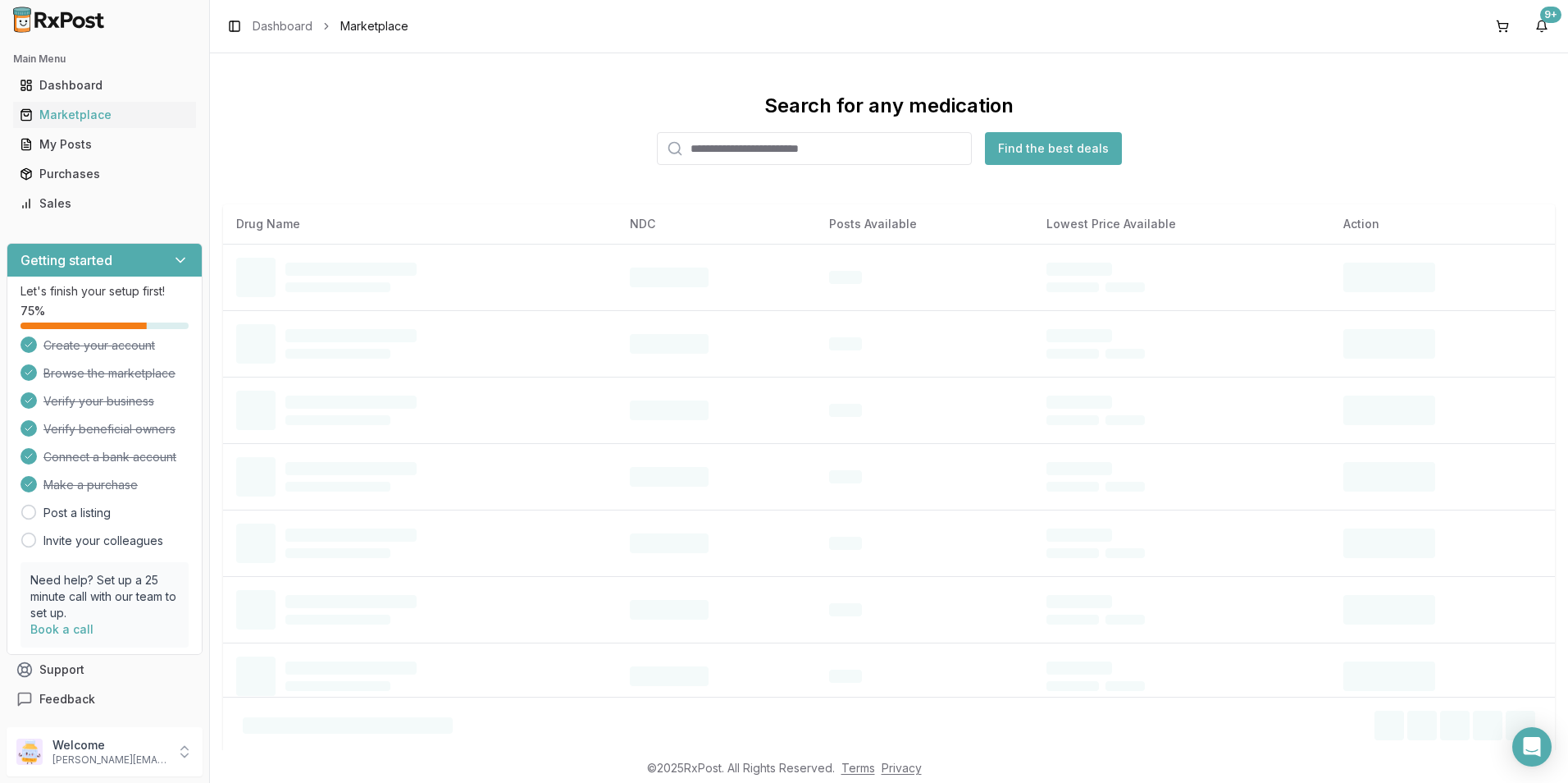
click at [709, 148] on input "search" at bounding box center [814, 148] width 315 height 33
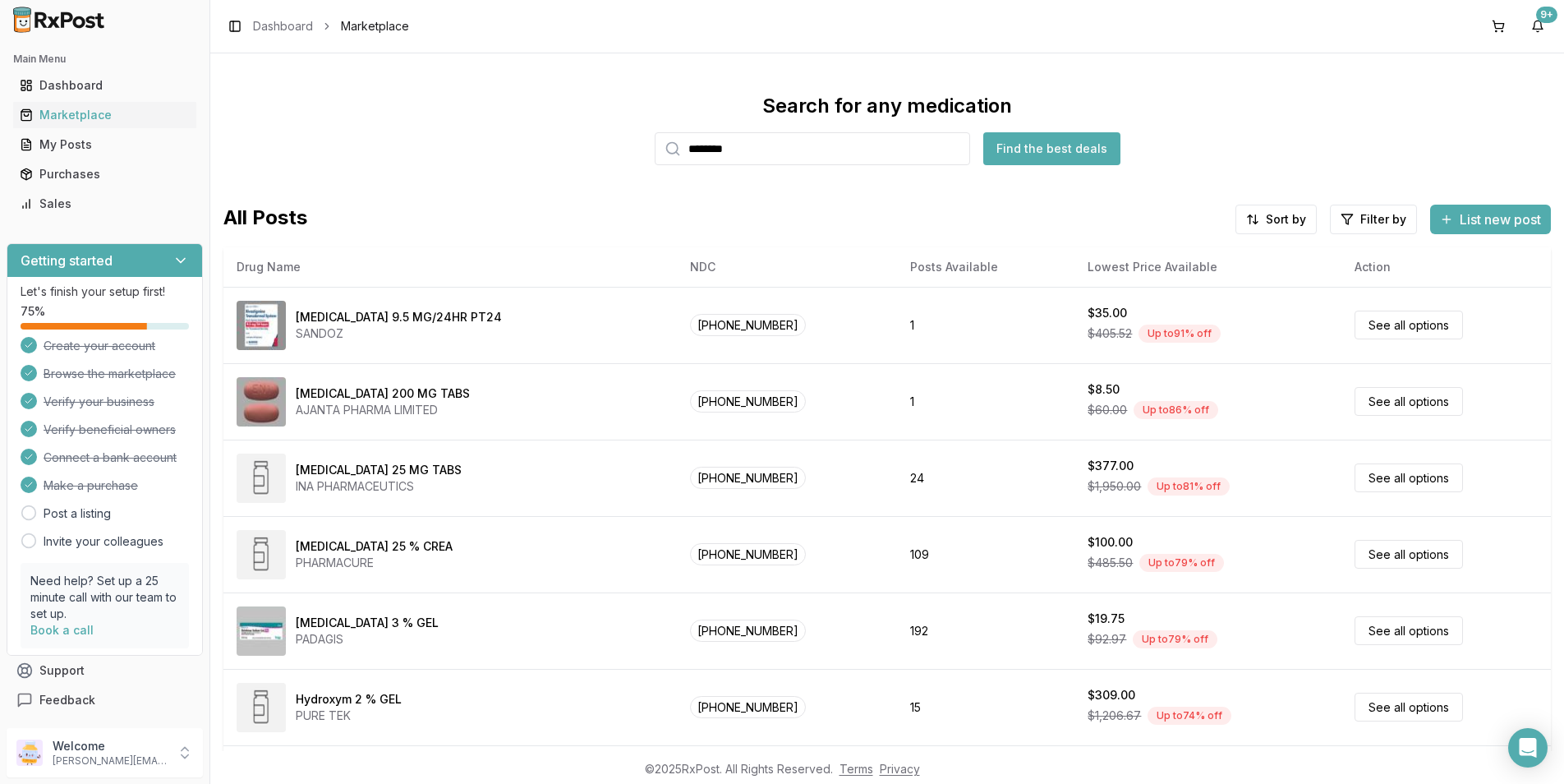
type input "********"
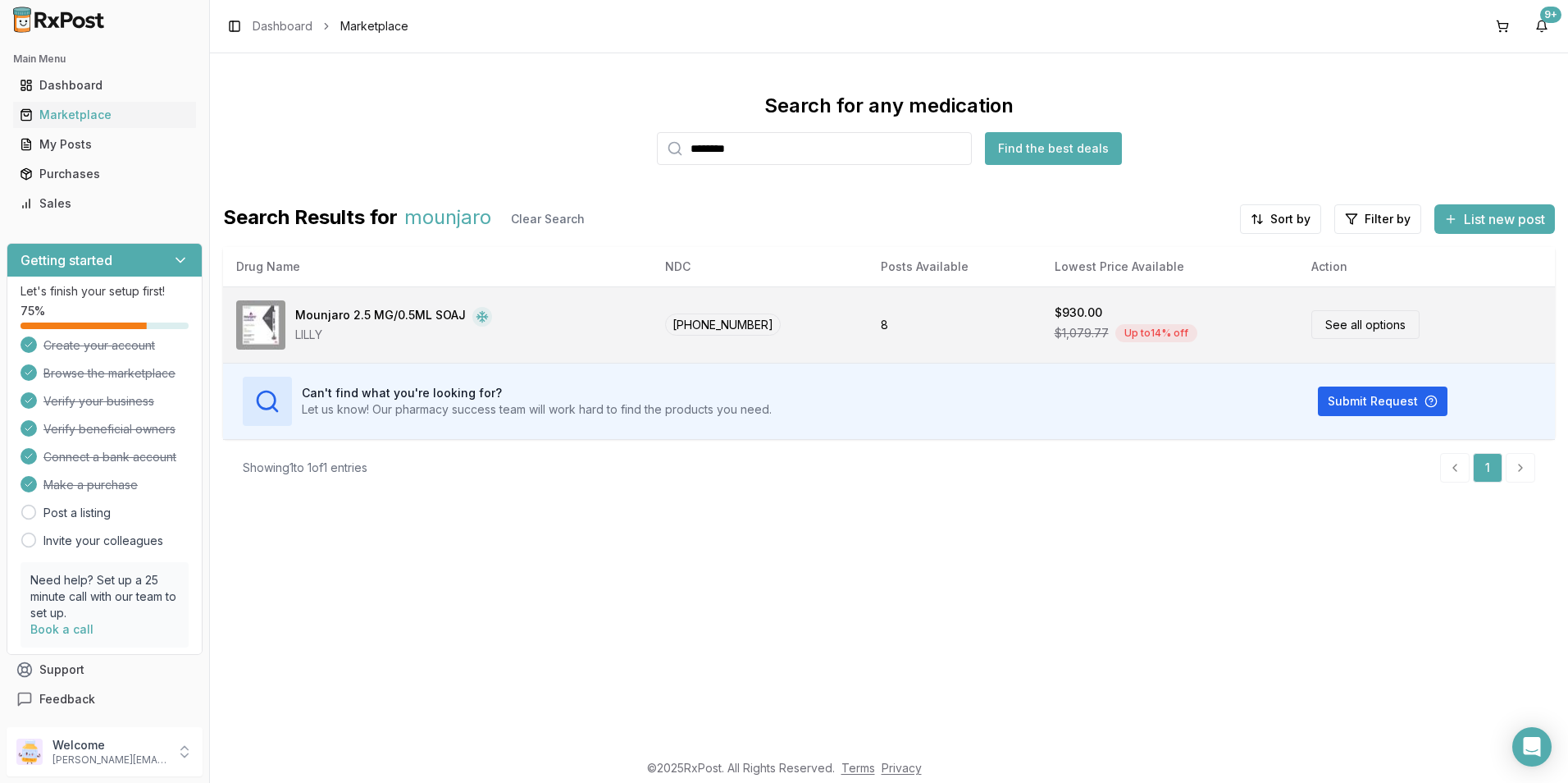
click at [562, 331] on div "Mounjaro 2.5 MG/0.5ML SOAJ LILLY" at bounding box center [437, 324] width 403 height 49
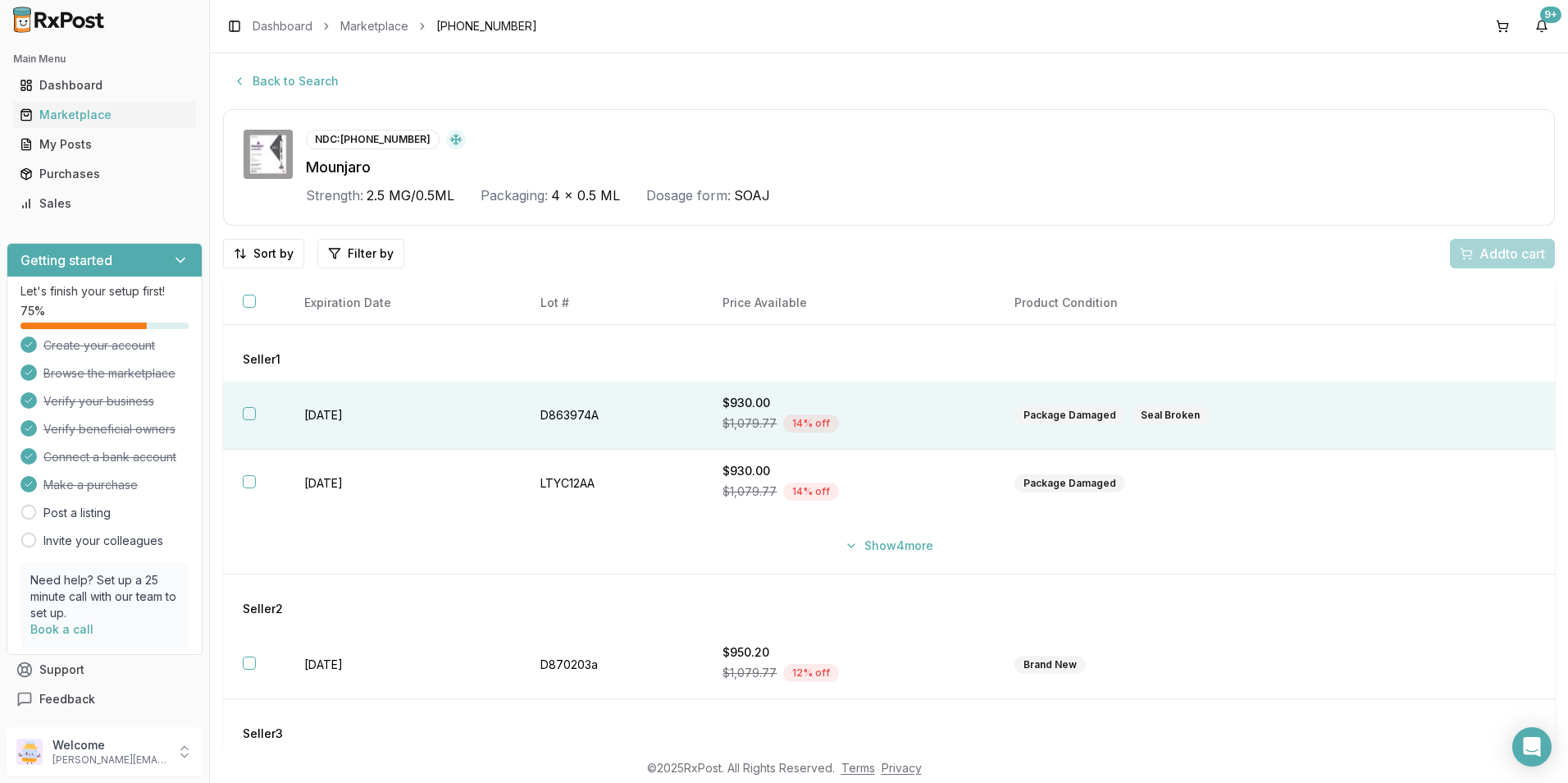
click at [247, 415] on button "button" at bounding box center [249, 413] width 13 height 13
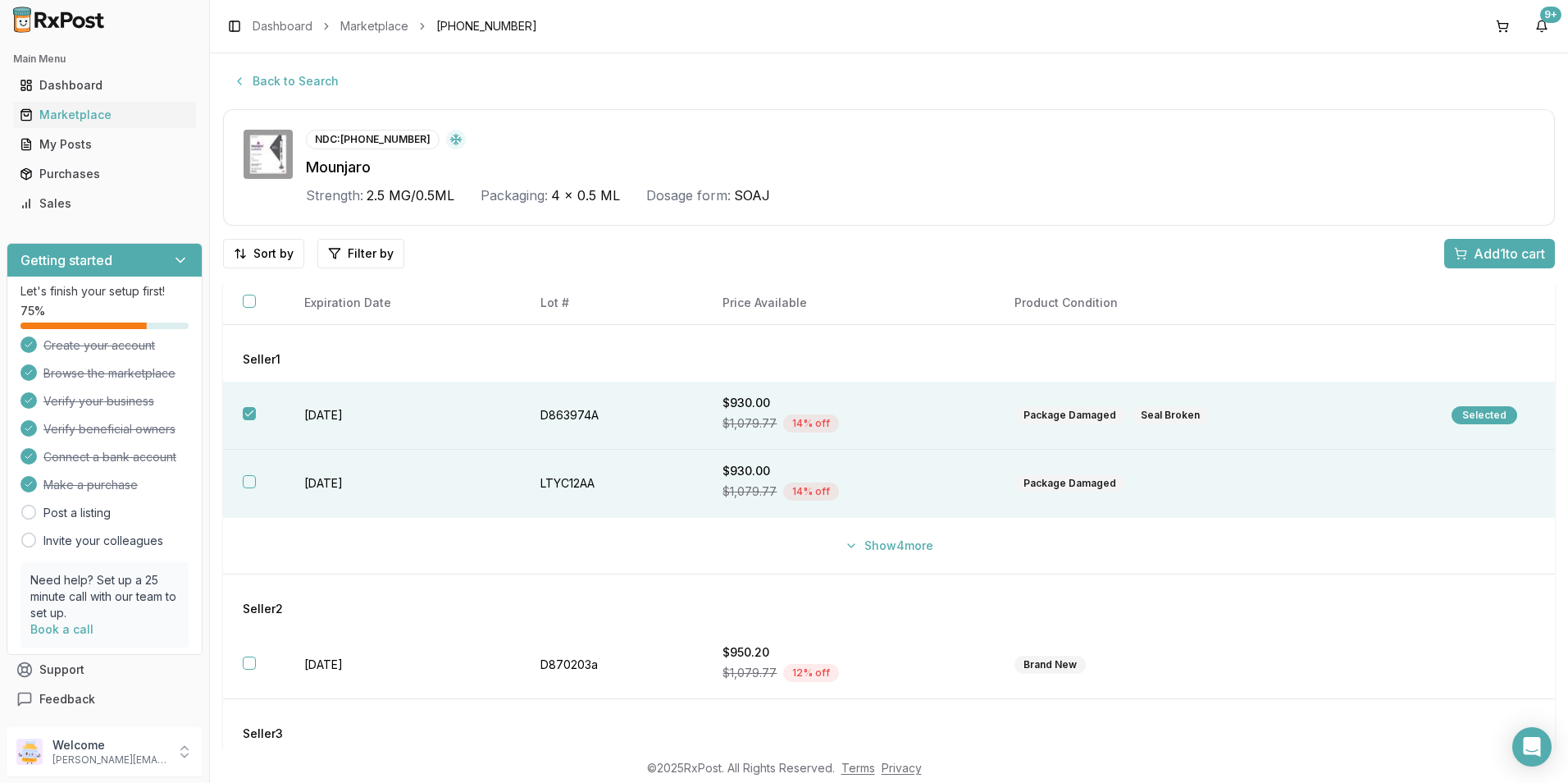
click at [254, 485] on button "button" at bounding box center [249, 481] width 13 height 13
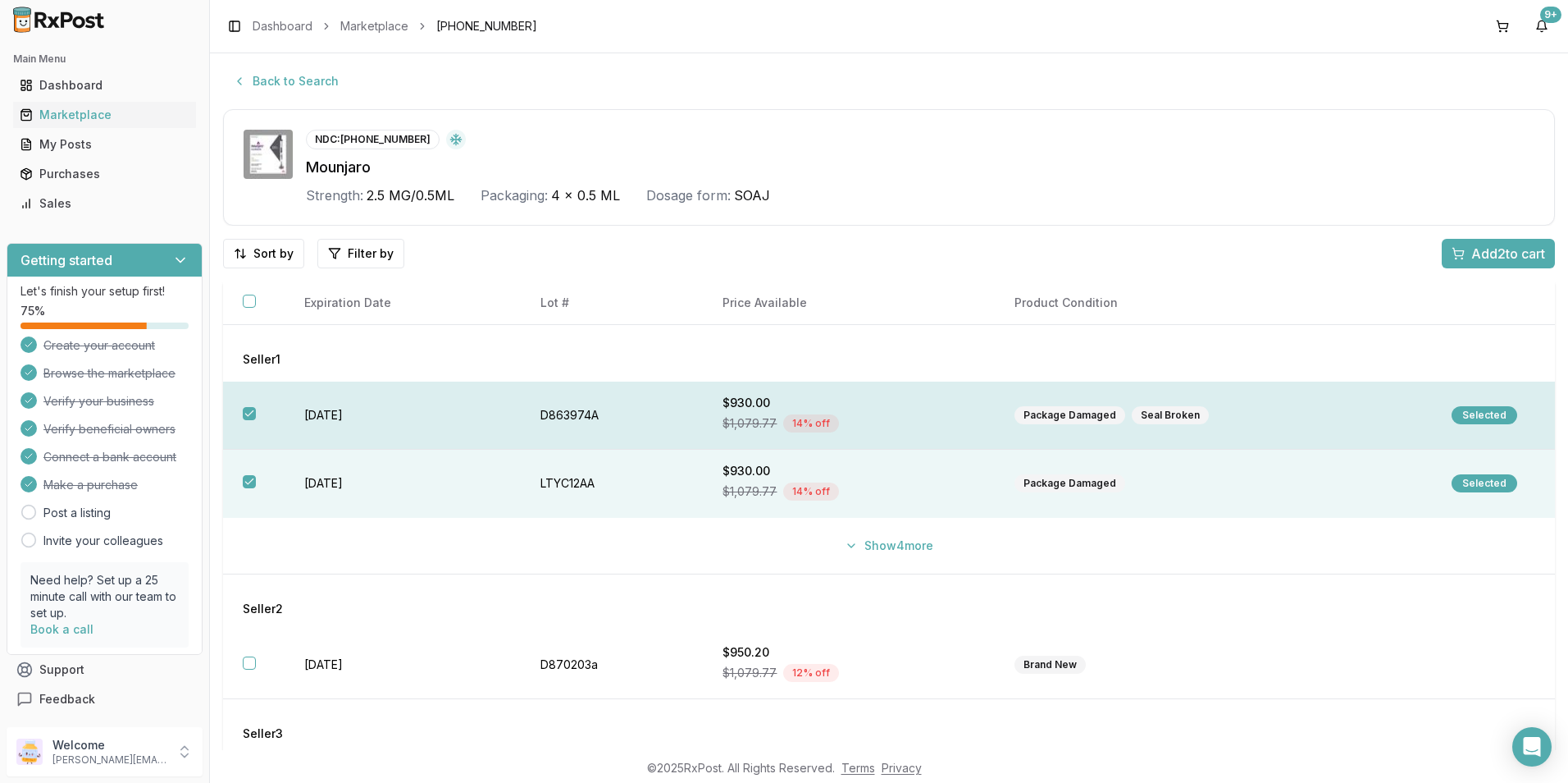
click at [247, 419] on button "button" at bounding box center [249, 413] width 13 height 13
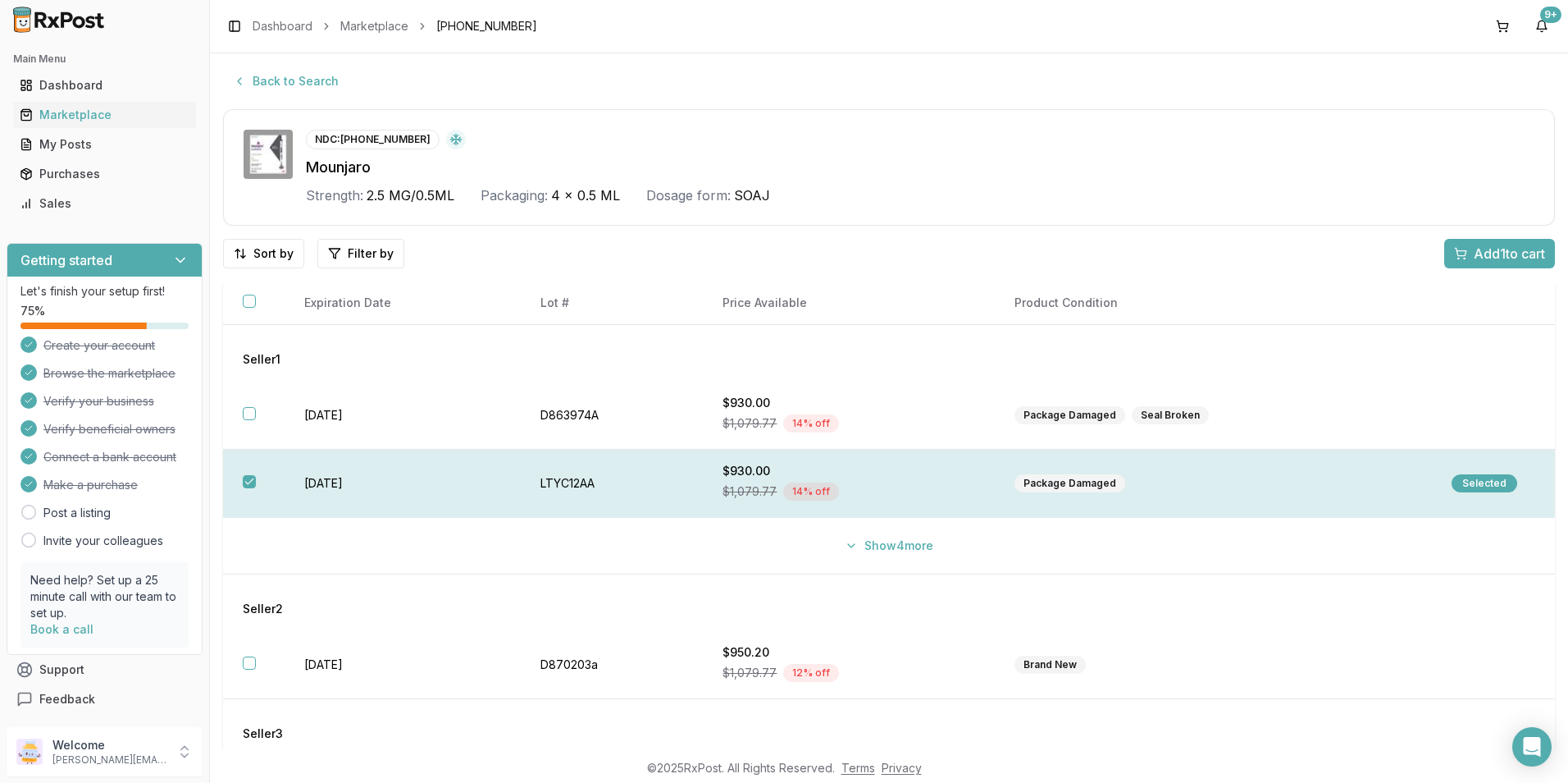
click at [244, 482] on button "button" at bounding box center [249, 481] width 13 height 13
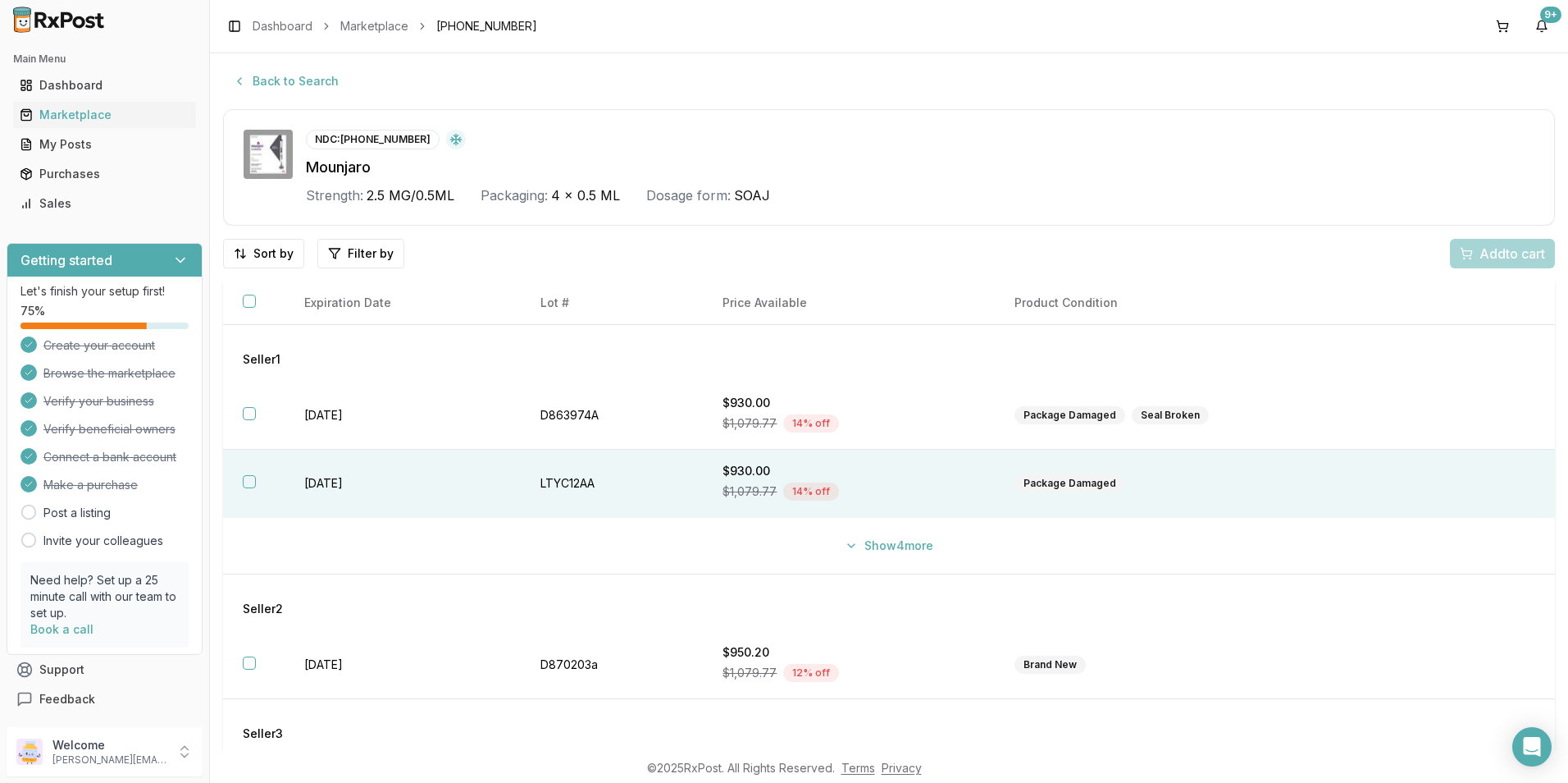
click at [248, 478] on button "button" at bounding box center [249, 481] width 13 height 13
click at [1487, 253] on span "Add 1 to cart" at bounding box center [1509, 253] width 71 height 20
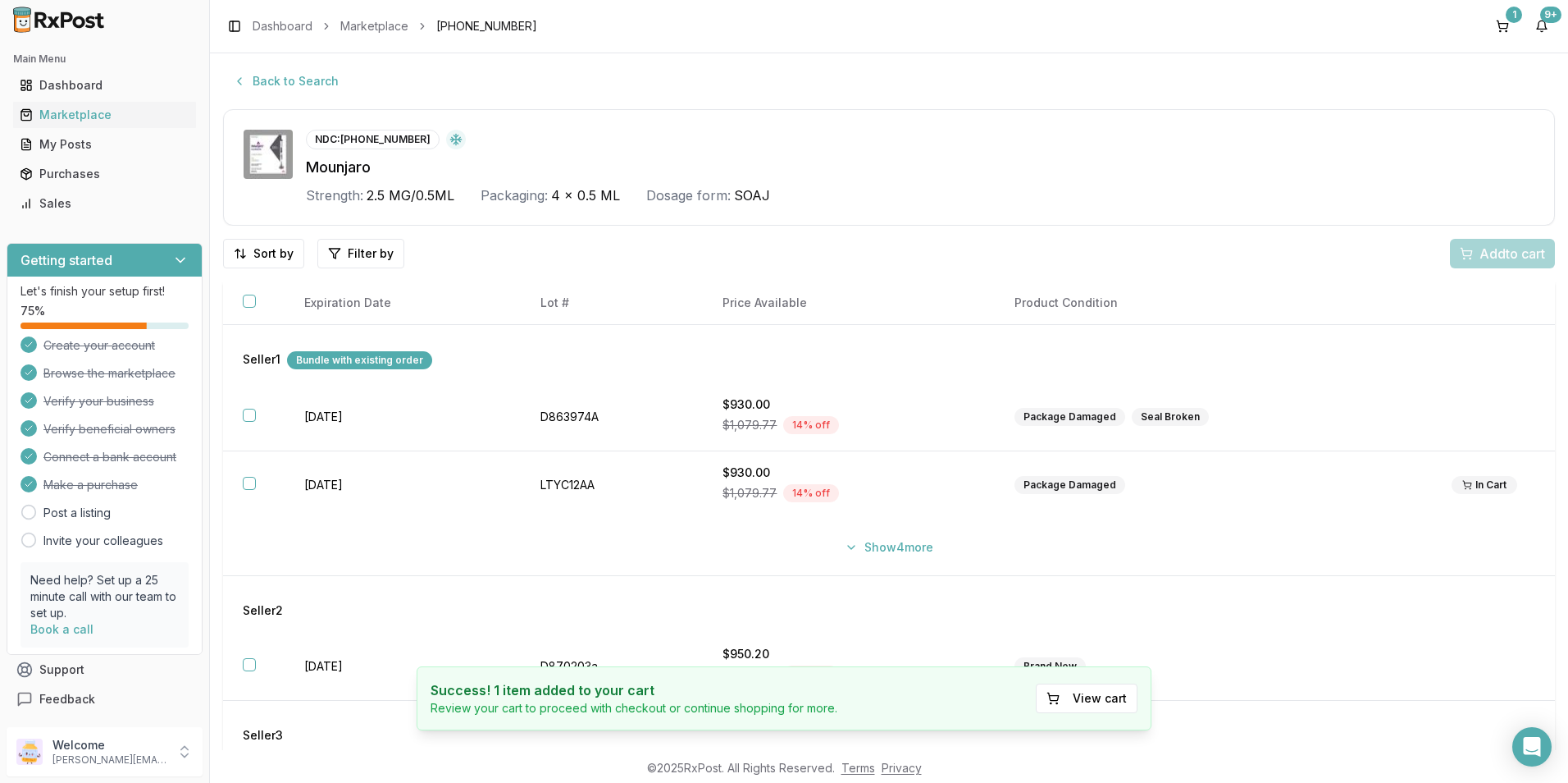
click at [1510, 6] on div "Toggle Sidebar Dashboard Marketplace [PHONE_NUMBER] 1 9+" at bounding box center [889, 26] width 1358 height 52
click at [1496, 27] on button "1" at bounding box center [1502, 26] width 27 height 27
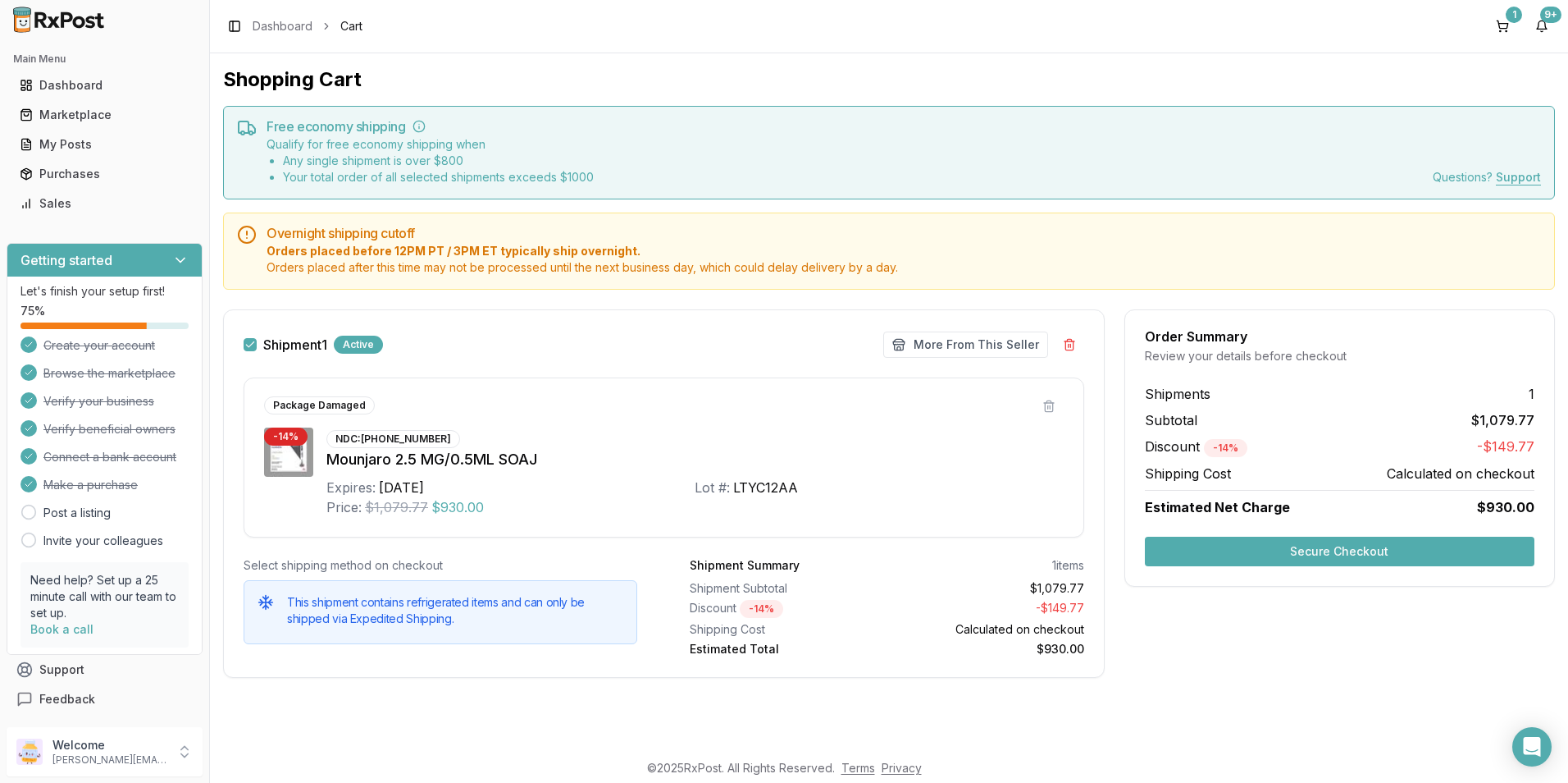
click at [348, 343] on div "Active" at bounding box center [357, 344] width 49 height 18
click at [308, 343] on label "Shipment 1" at bounding box center [295, 344] width 64 height 13
click at [256, 343] on button "Shipment 1" at bounding box center [249, 344] width 13 height 13
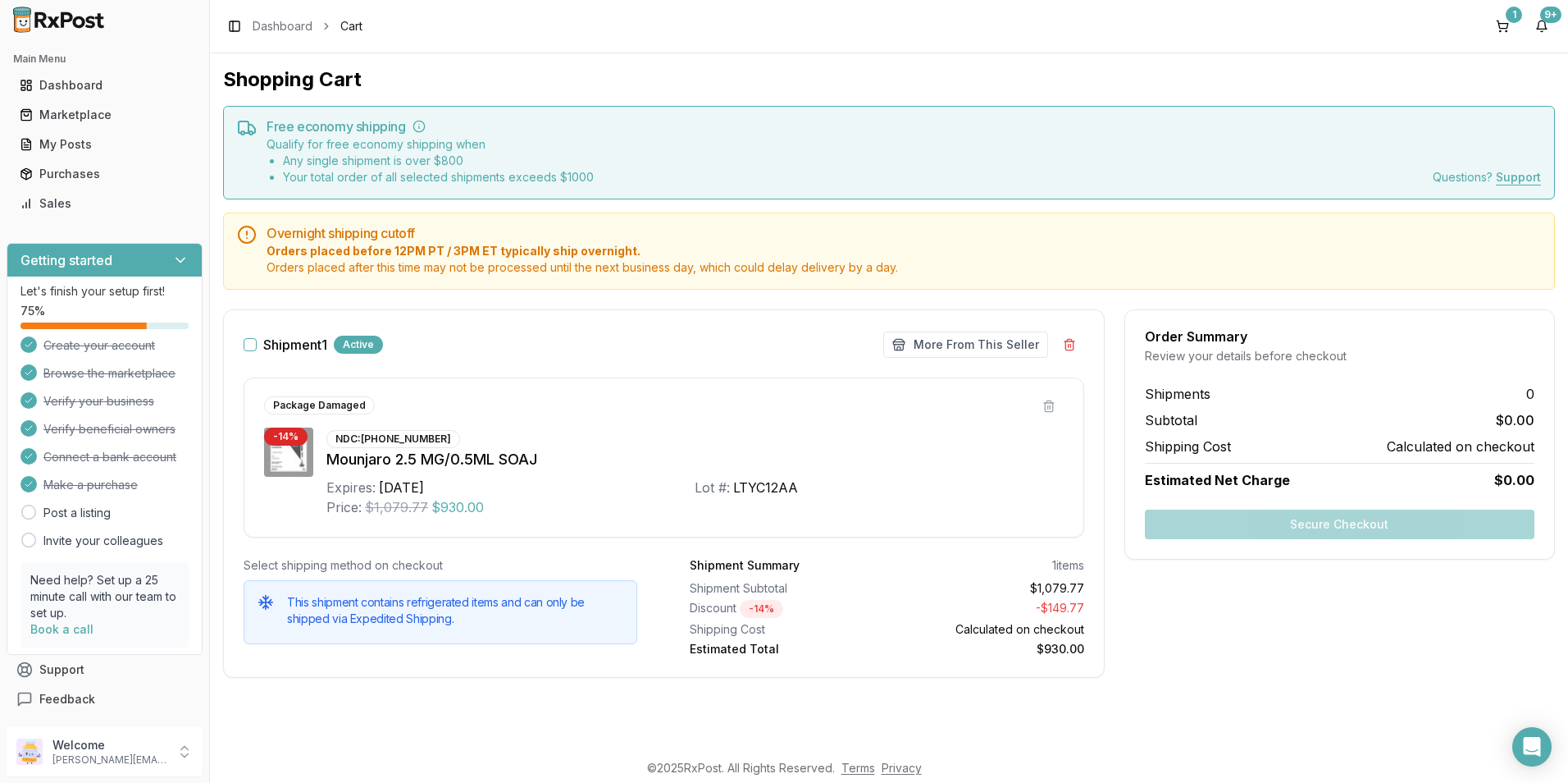
click at [308, 343] on label "Shipment 1" at bounding box center [295, 344] width 64 height 13
click at [256, 343] on button "Shipment 1" at bounding box center [249, 344] width 13 height 13
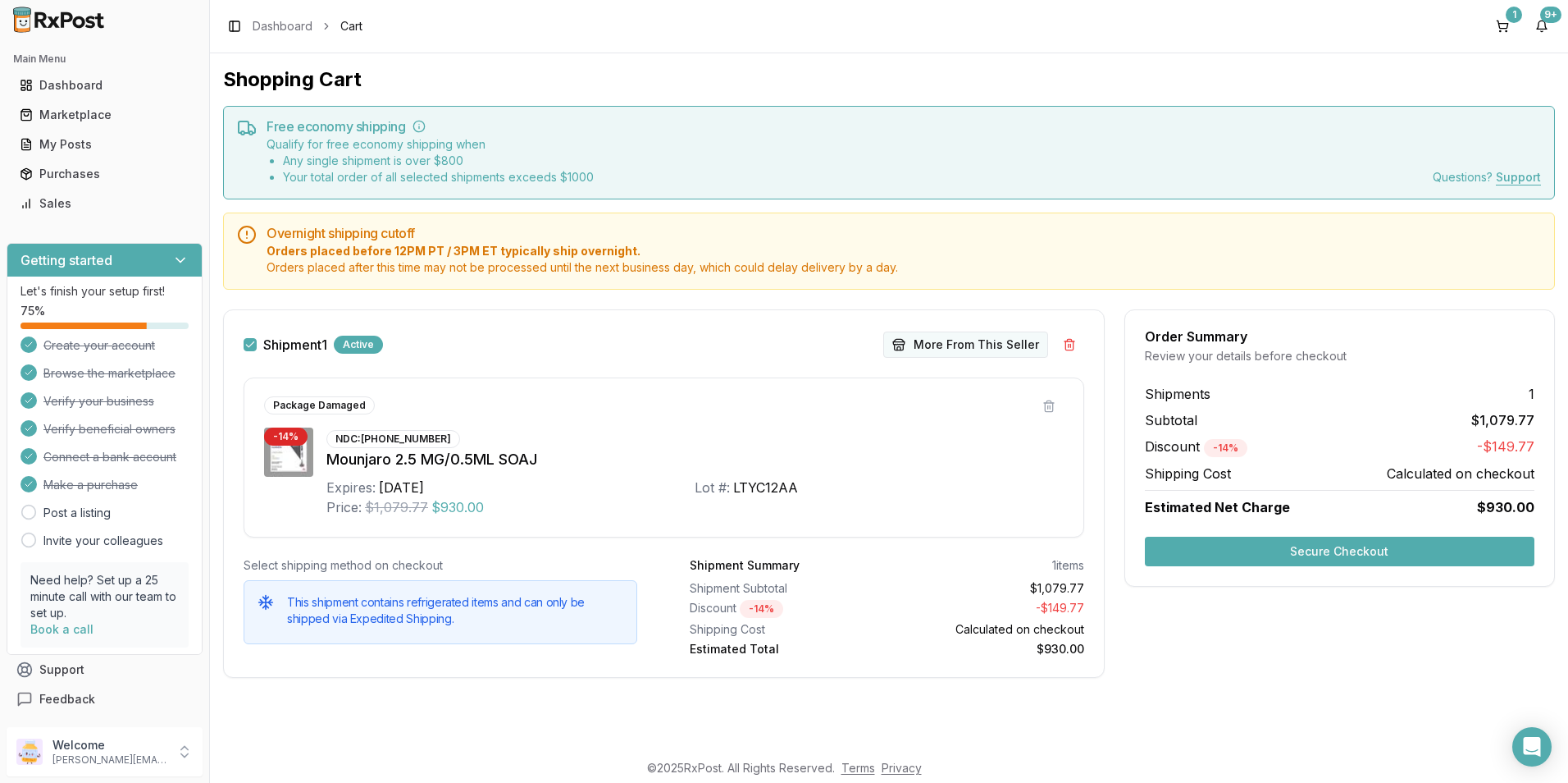
click at [977, 349] on button "More From This Seller" at bounding box center [965, 344] width 165 height 27
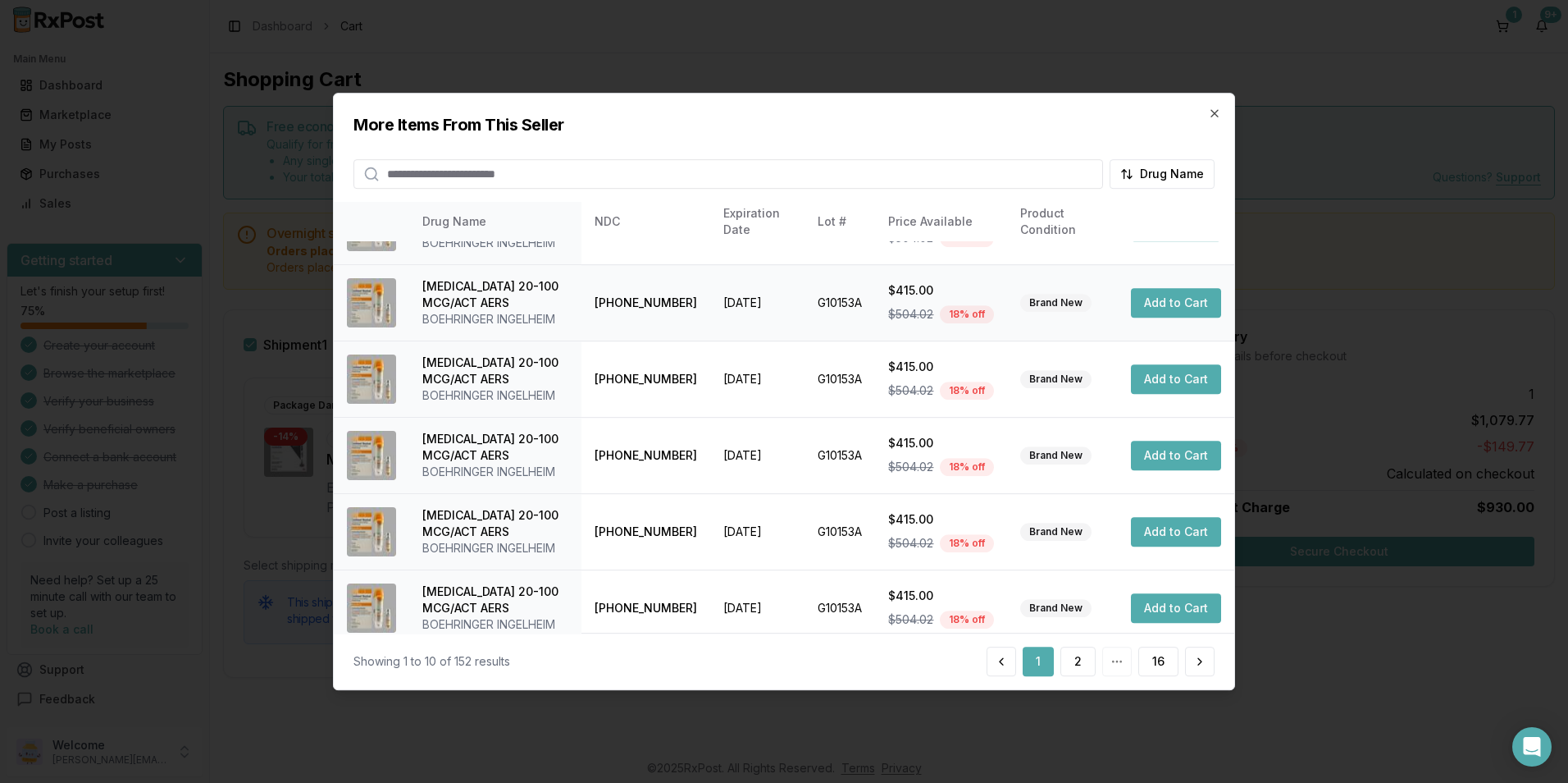
scroll to position [371, 0]
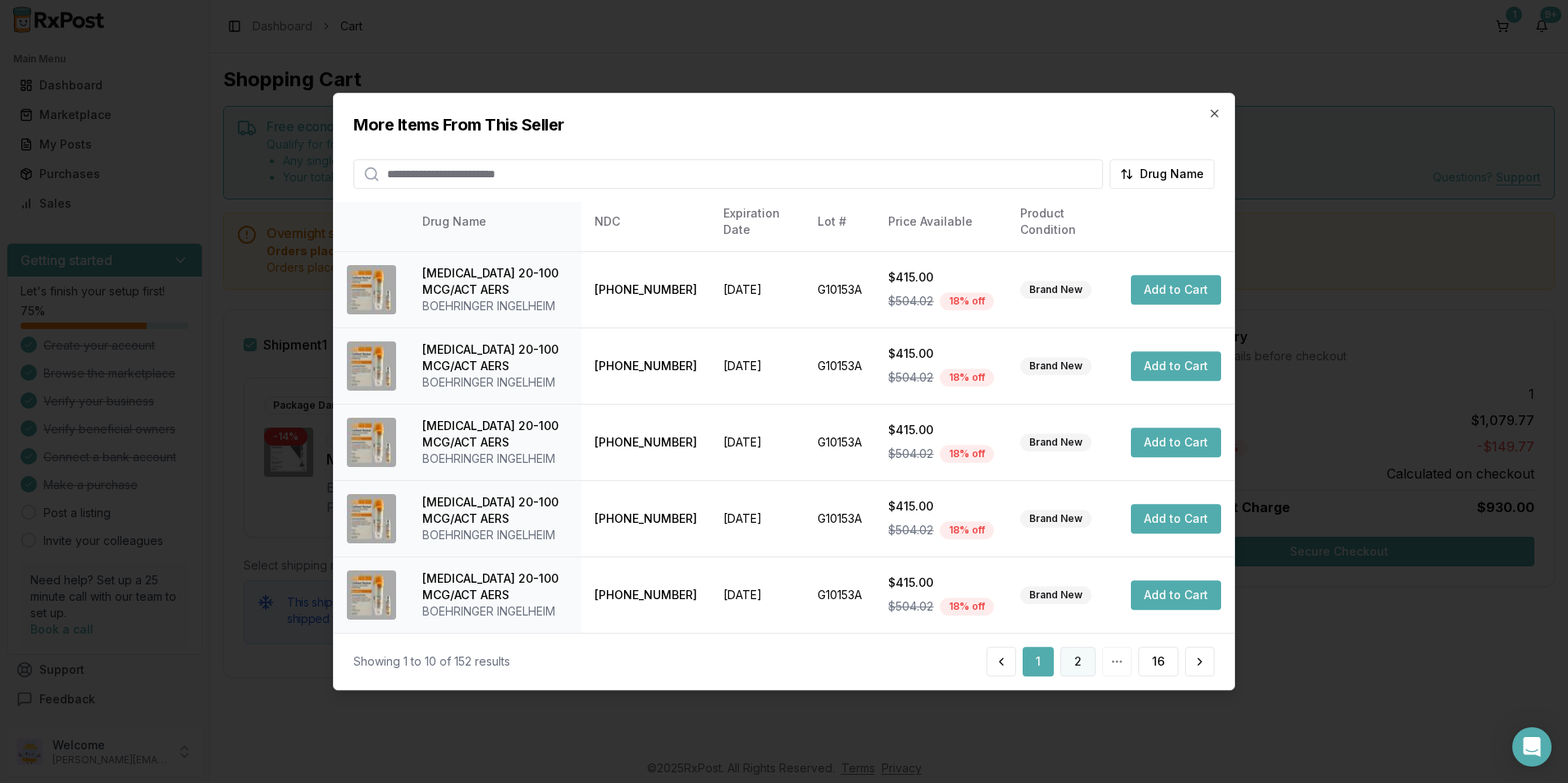
click at [1075, 647] on div "1 2 16" at bounding box center [1101, 661] width 228 height 29
click at [1074, 656] on button "2" at bounding box center [1078, 661] width 35 height 29
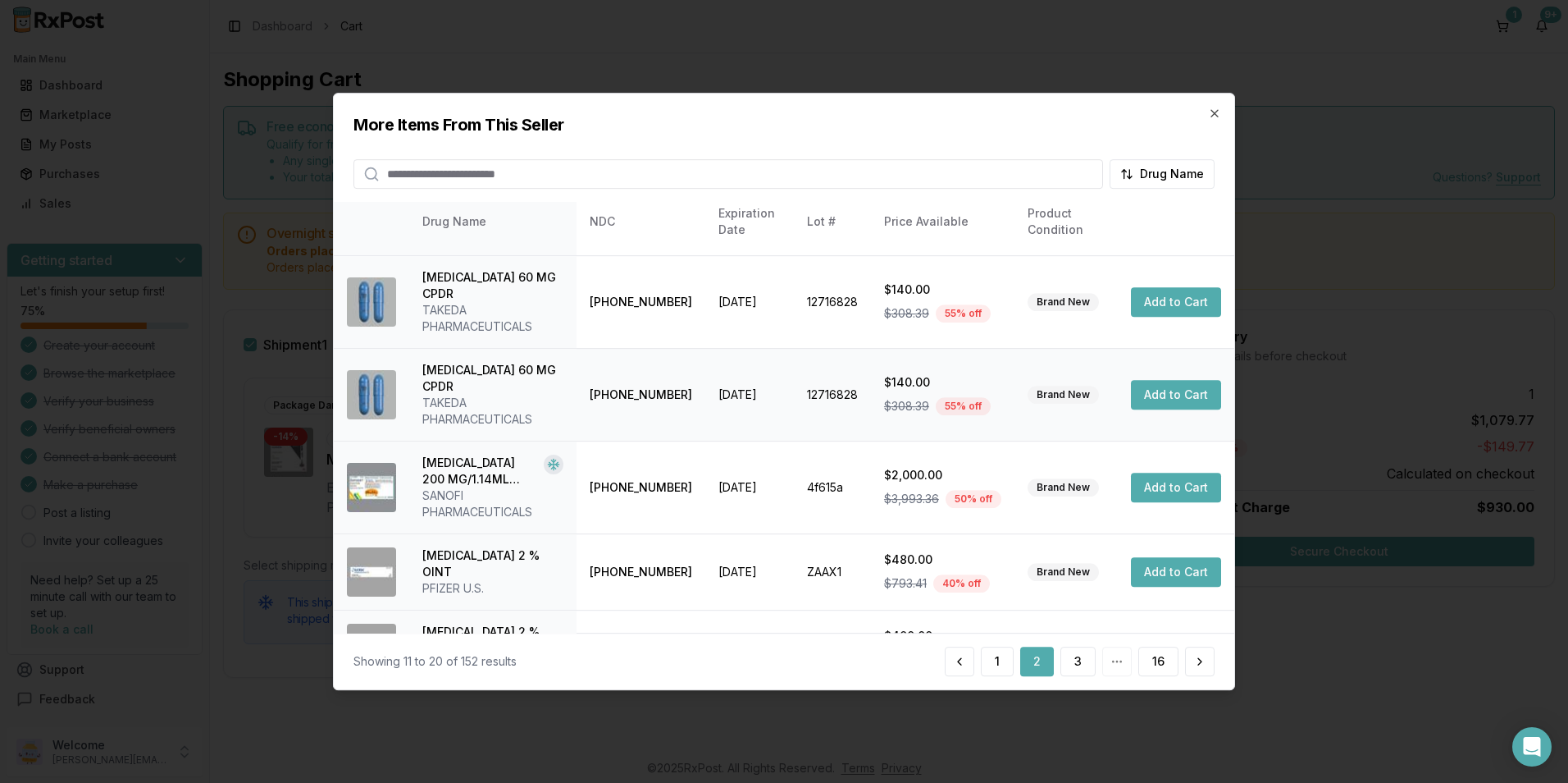
scroll to position [388, 0]
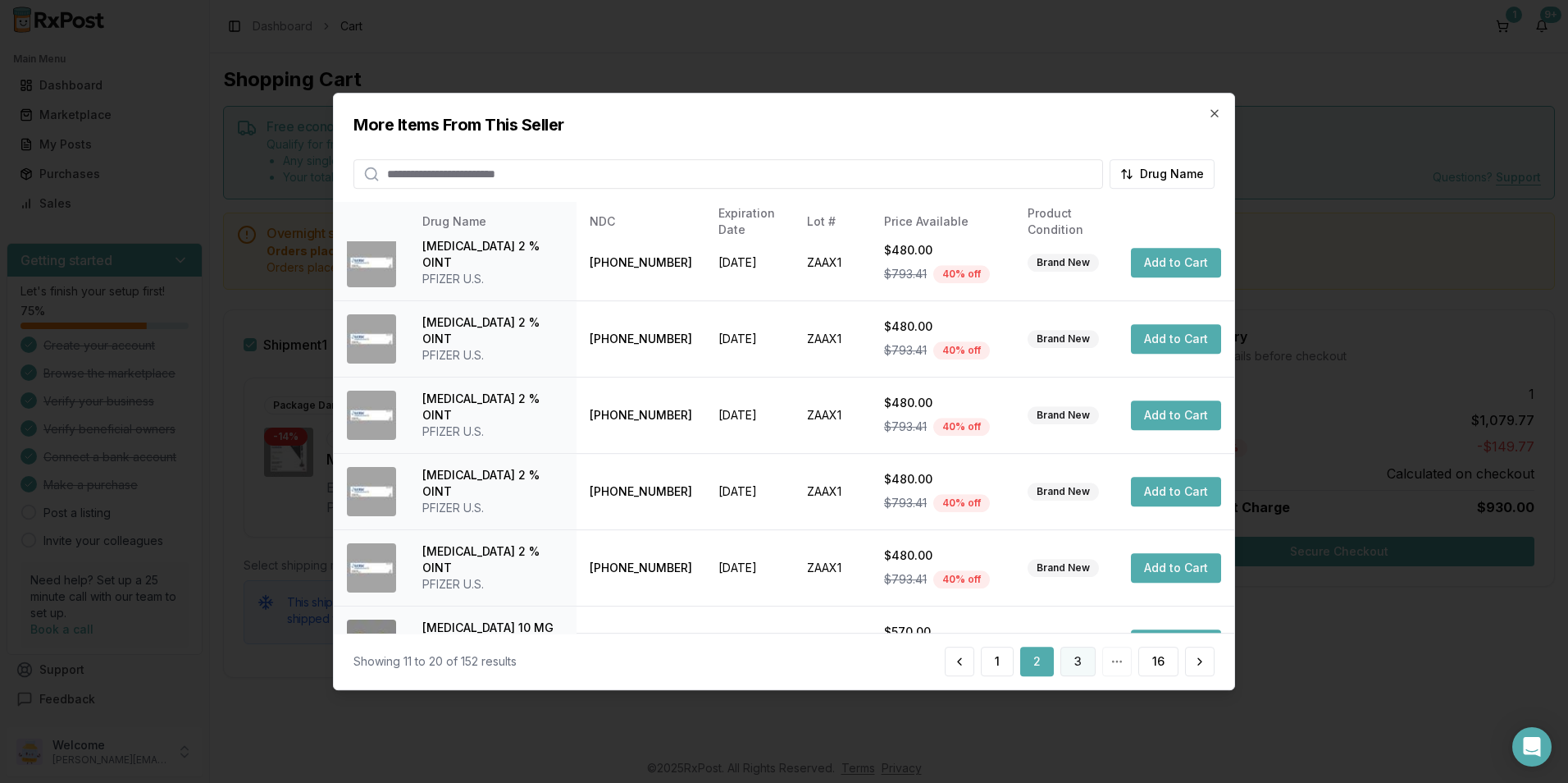
click at [1081, 664] on button "3" at bounding box center [1078, 661] width 35 height 29
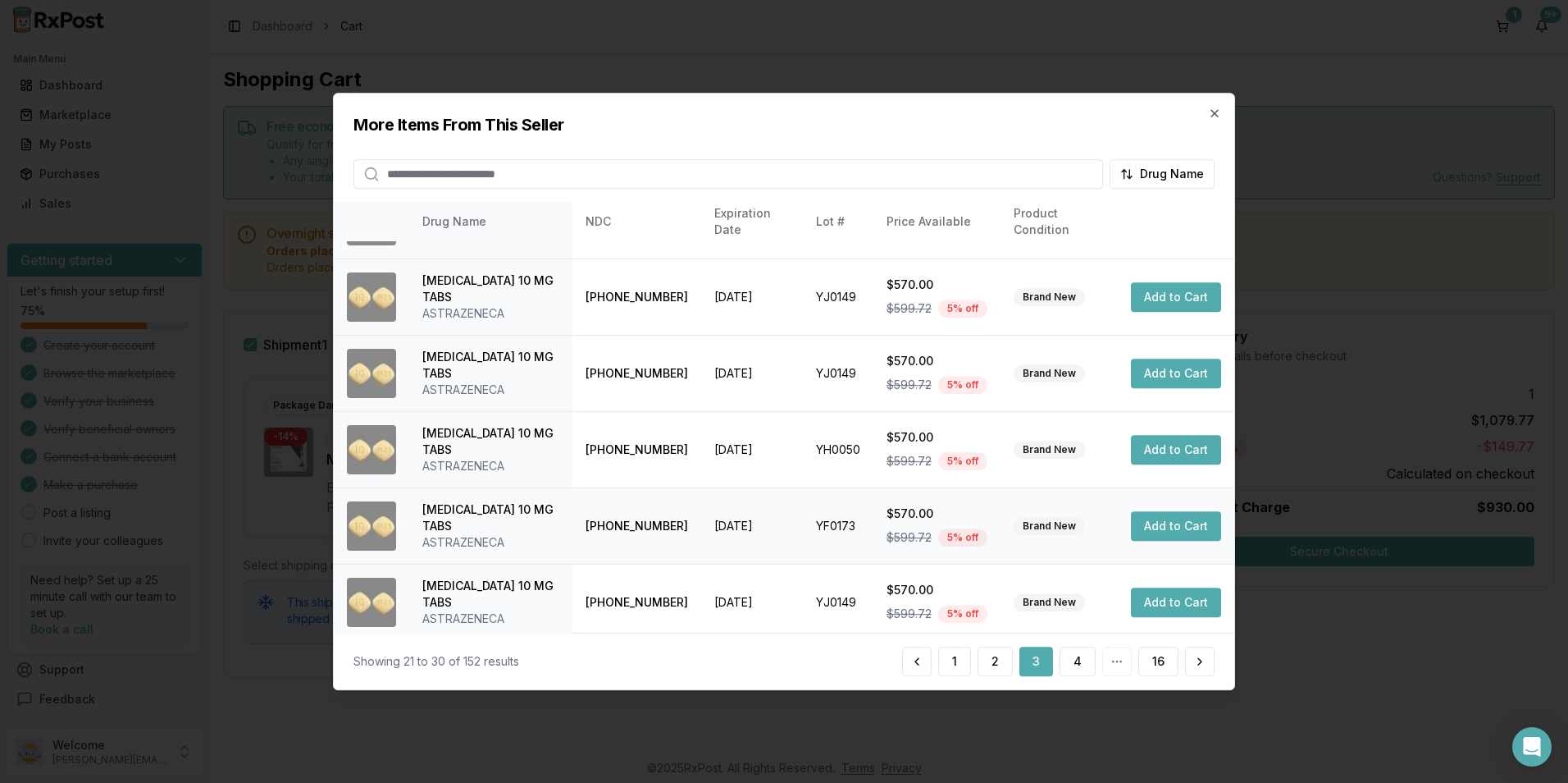
scroll to position [371, 0]
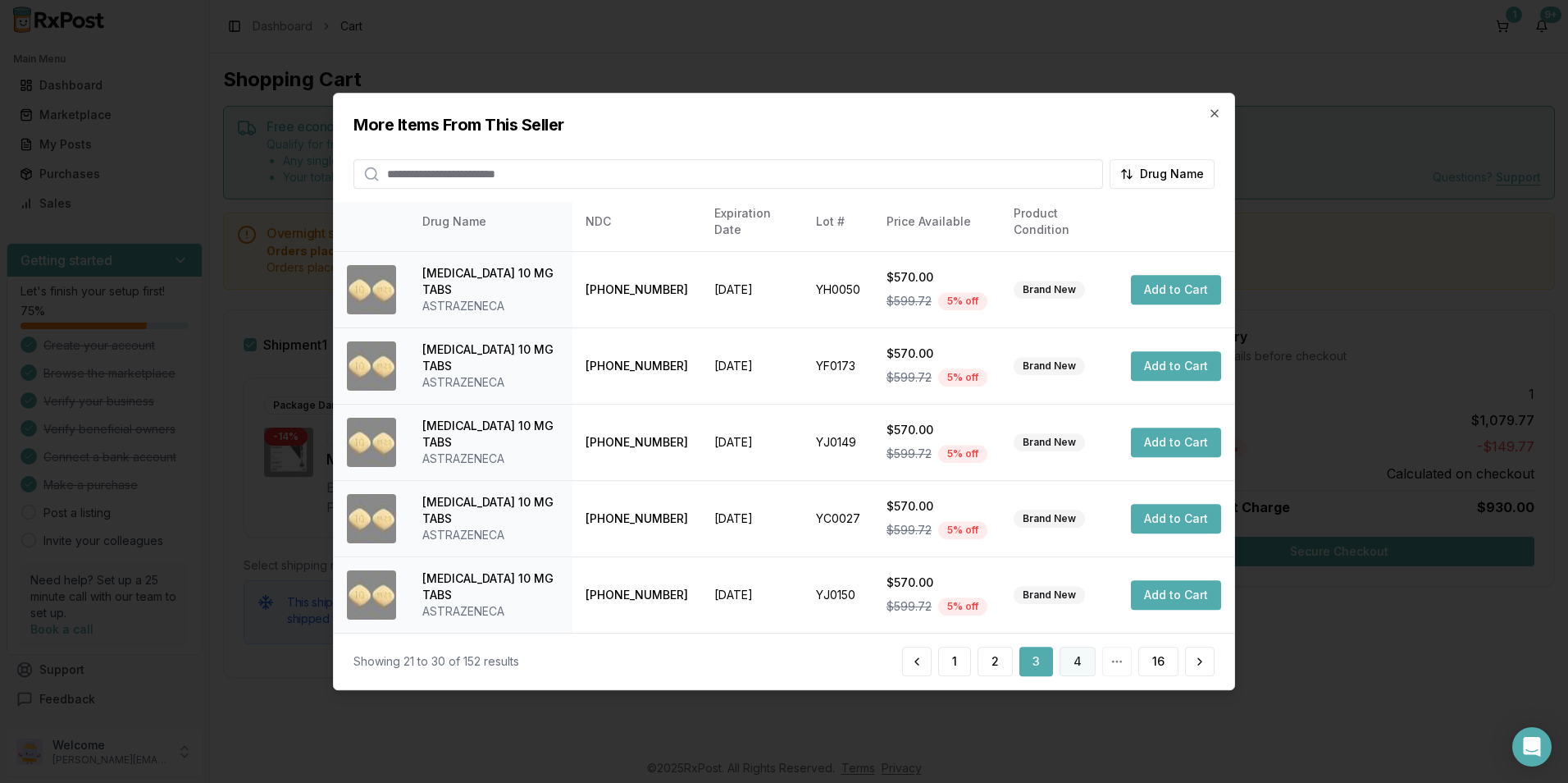
click at [1079, 653] on button "4" at bounding box center [1078, 661] width 36 height 29
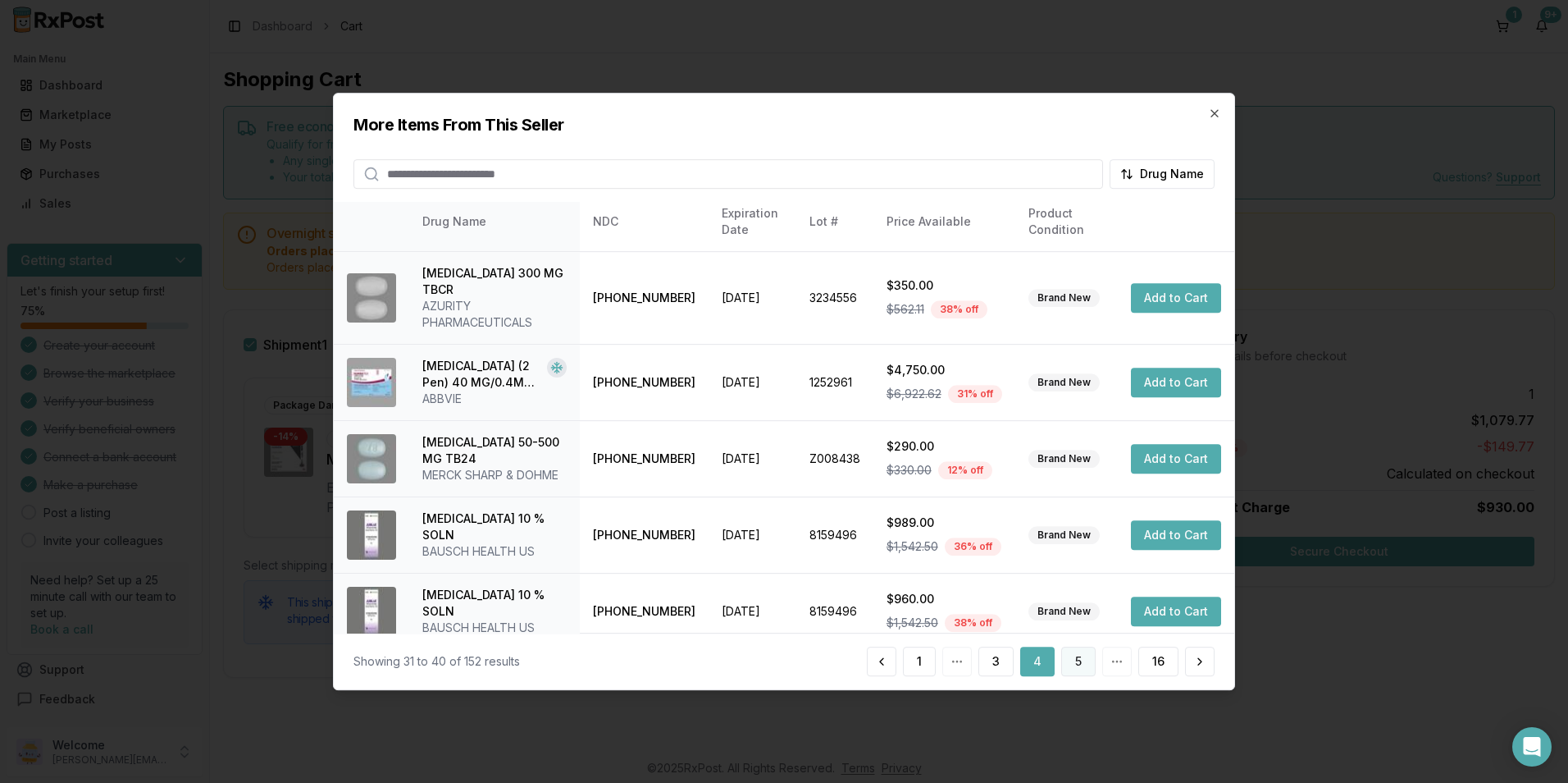
click at [1072, 651] on button "5" at bounding box center [1078, 661] width 34 height 29
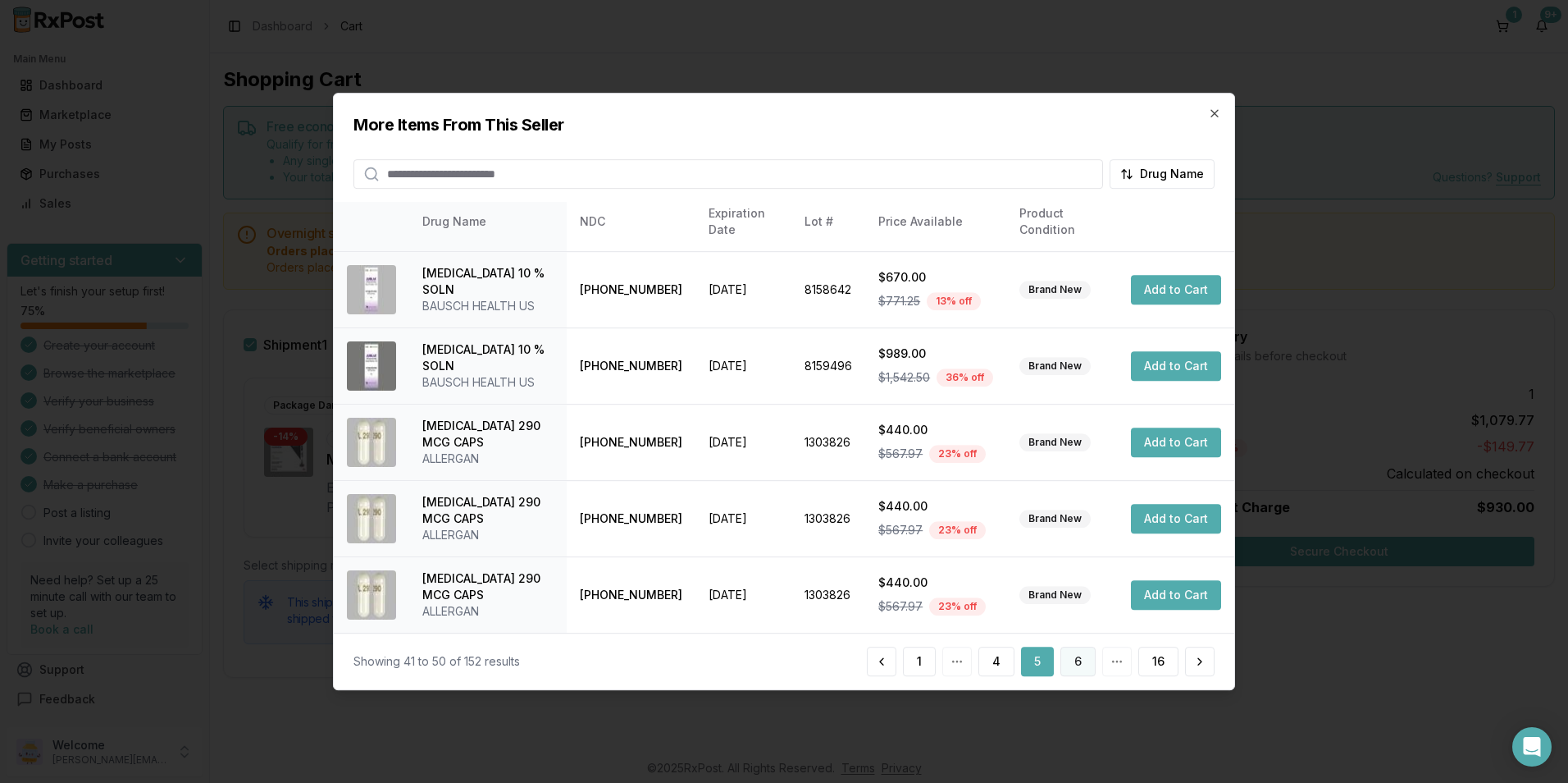
click at [1077, 666] on button "6" at bounding box center [1078, 661] width 35 height 29
click at [1078, 658] on button "7" at bounding box center [1078, 661] width 35 height 29
click at [1078, 658] on button "8" at bounding box center [1078, 661] width 35 height 29
click at [1083, 669] on button "9" at bounding box center [1078, 661] width 35 height 29
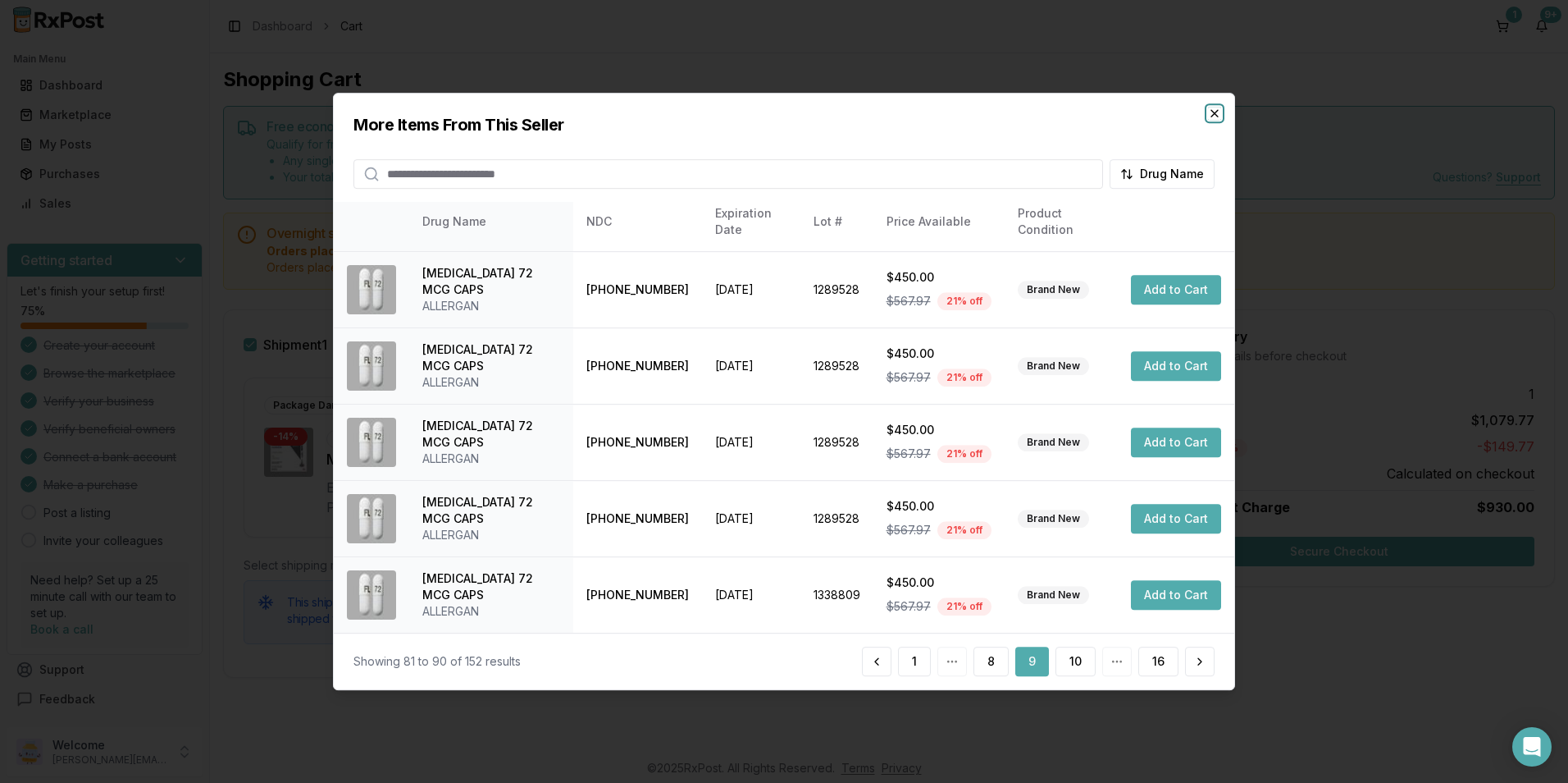
click at [1216, 112] on icon "button" at bounding box center [1215, 113] width 7 height 7
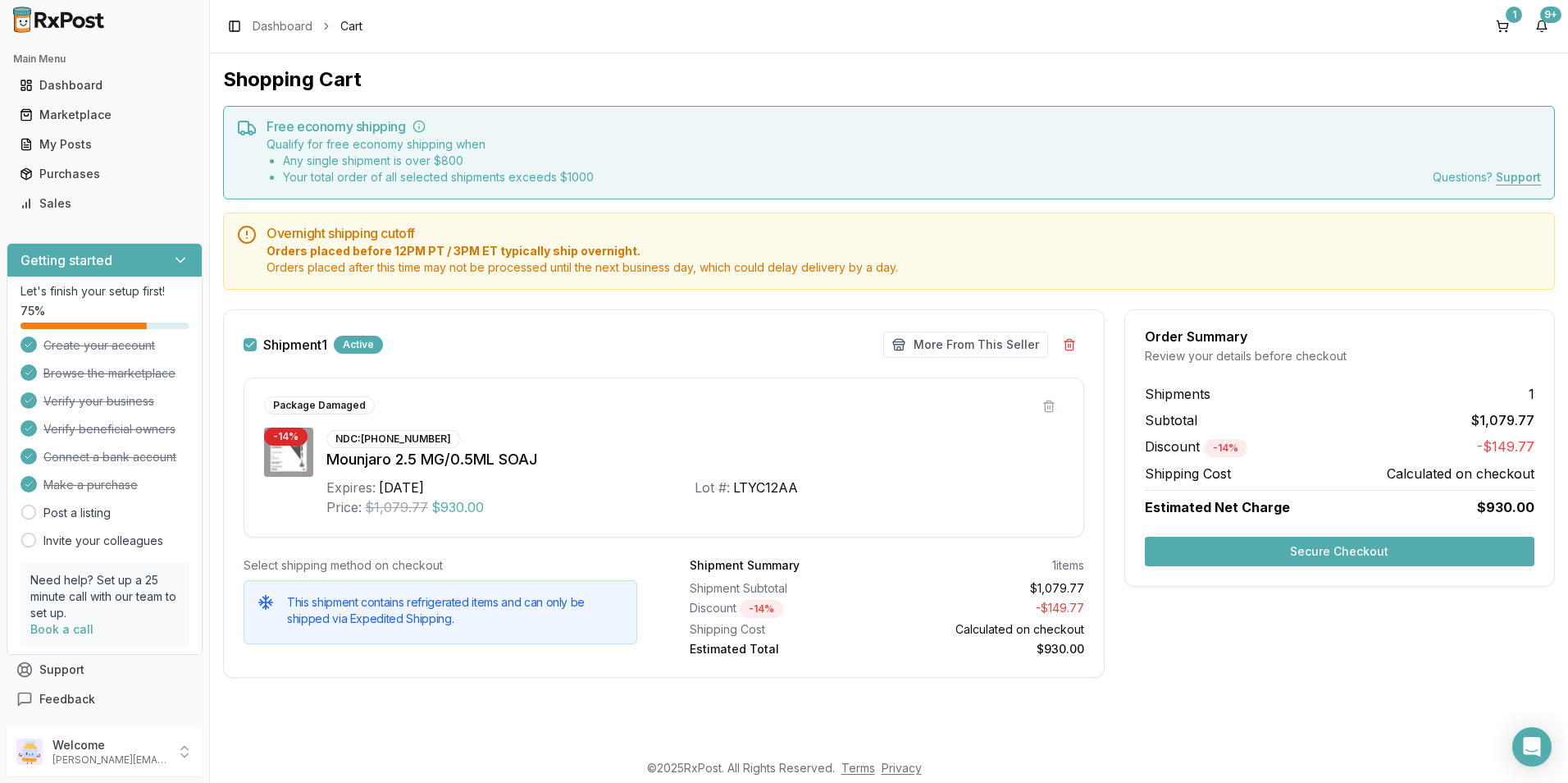
click at [1331, 560] on button "Secure Checkout" at bounding box center [1339, 551] width 389 height 29
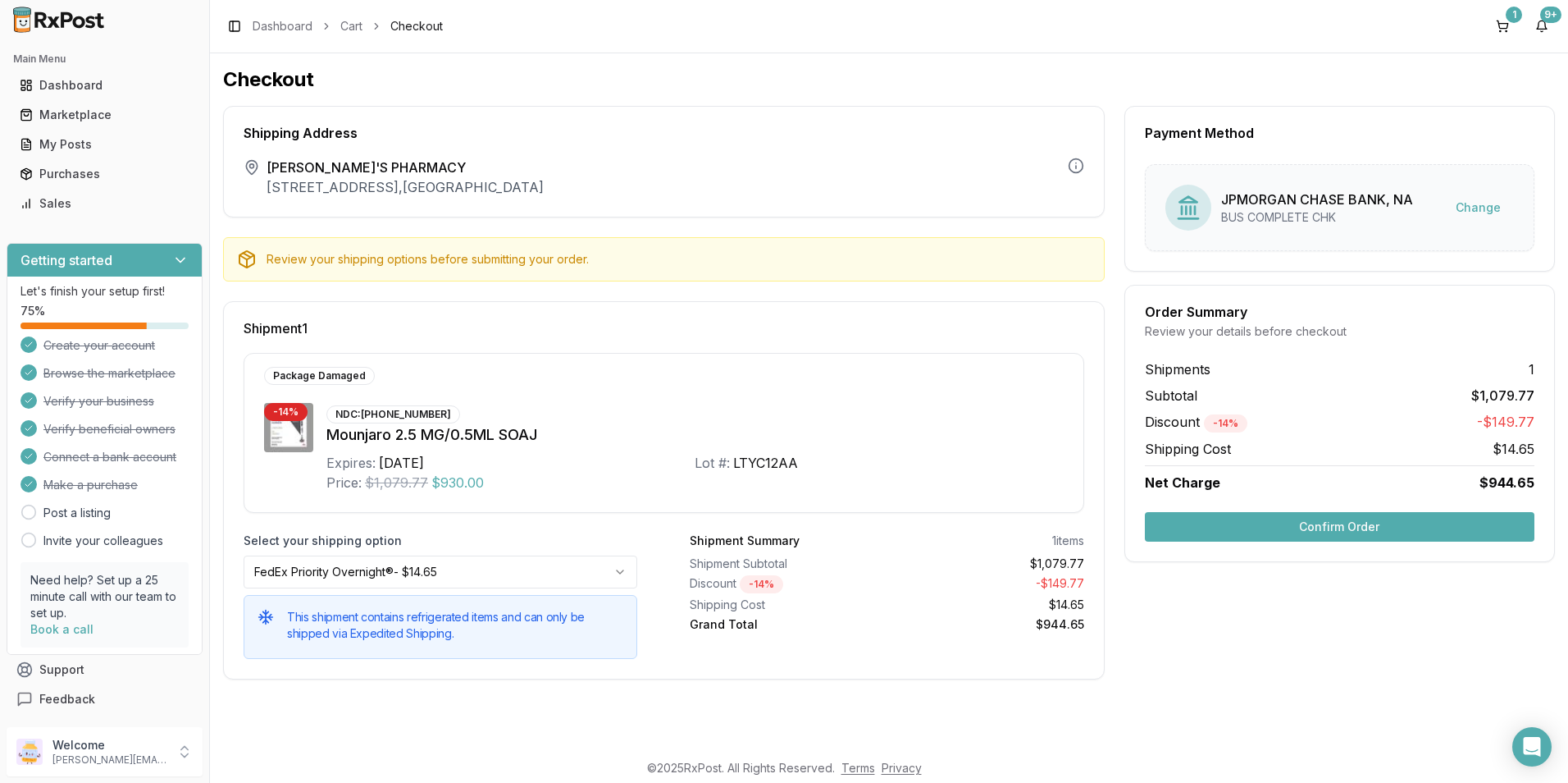
click at [1343, 528] on button "Confirm Order" at bounding box center [1339, 527] width 389 height 29
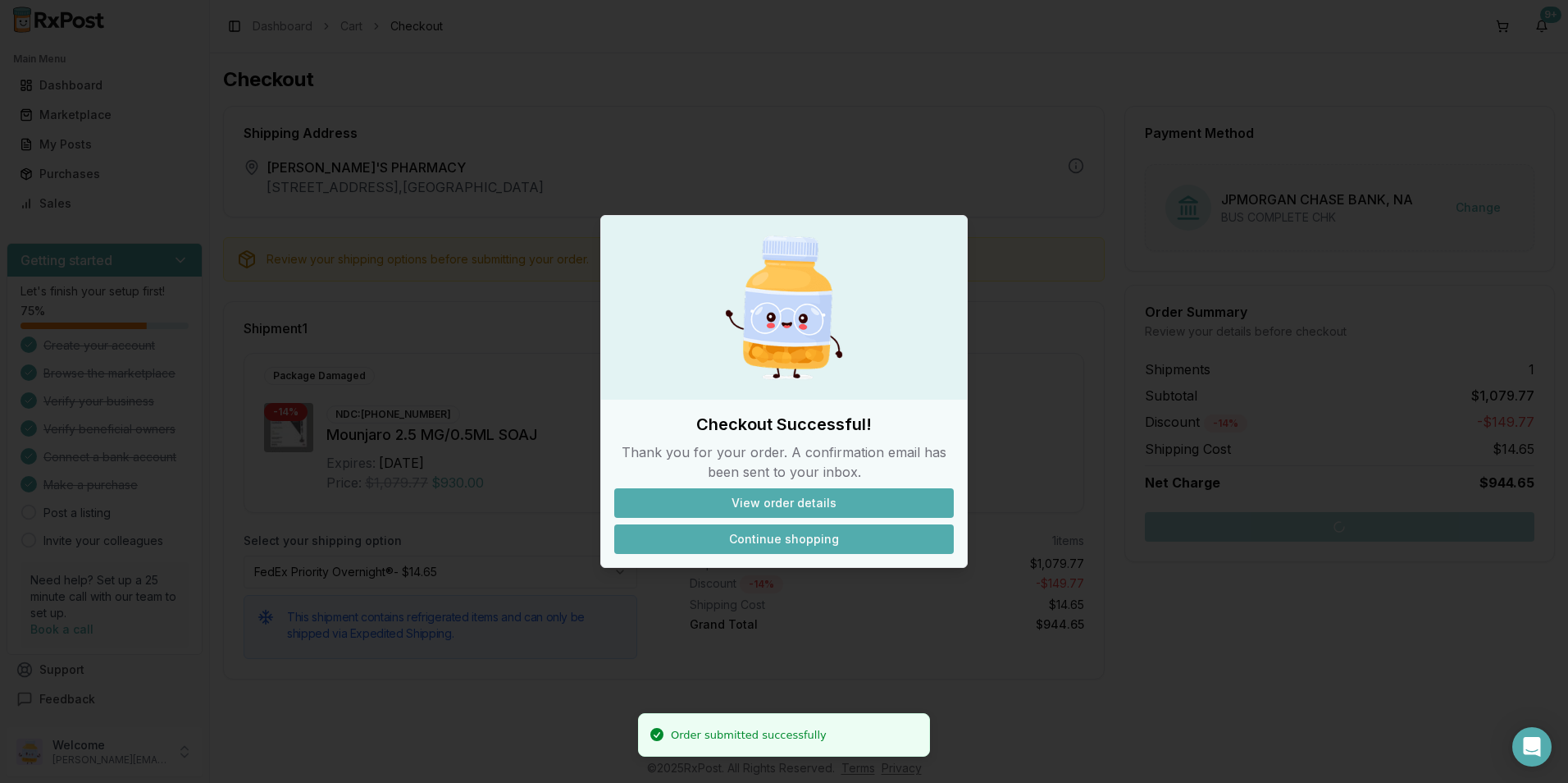
click at [826, 537] on button "Continue shopping" at bounding box center [784, 539] width 339 height 29
